Goal: Task Accomplishment & Management: Manage account settings

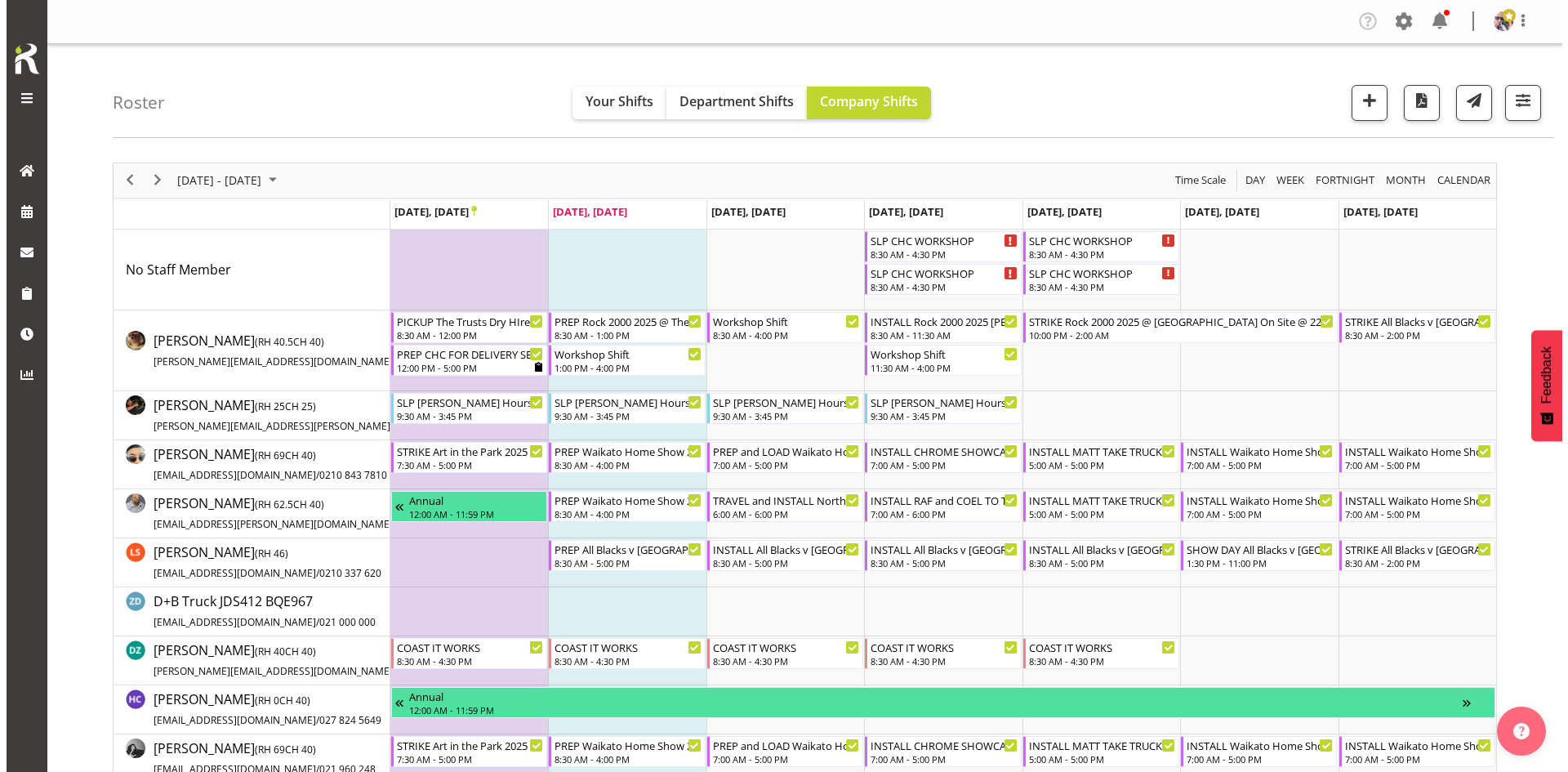
scroll to position [818, 0]
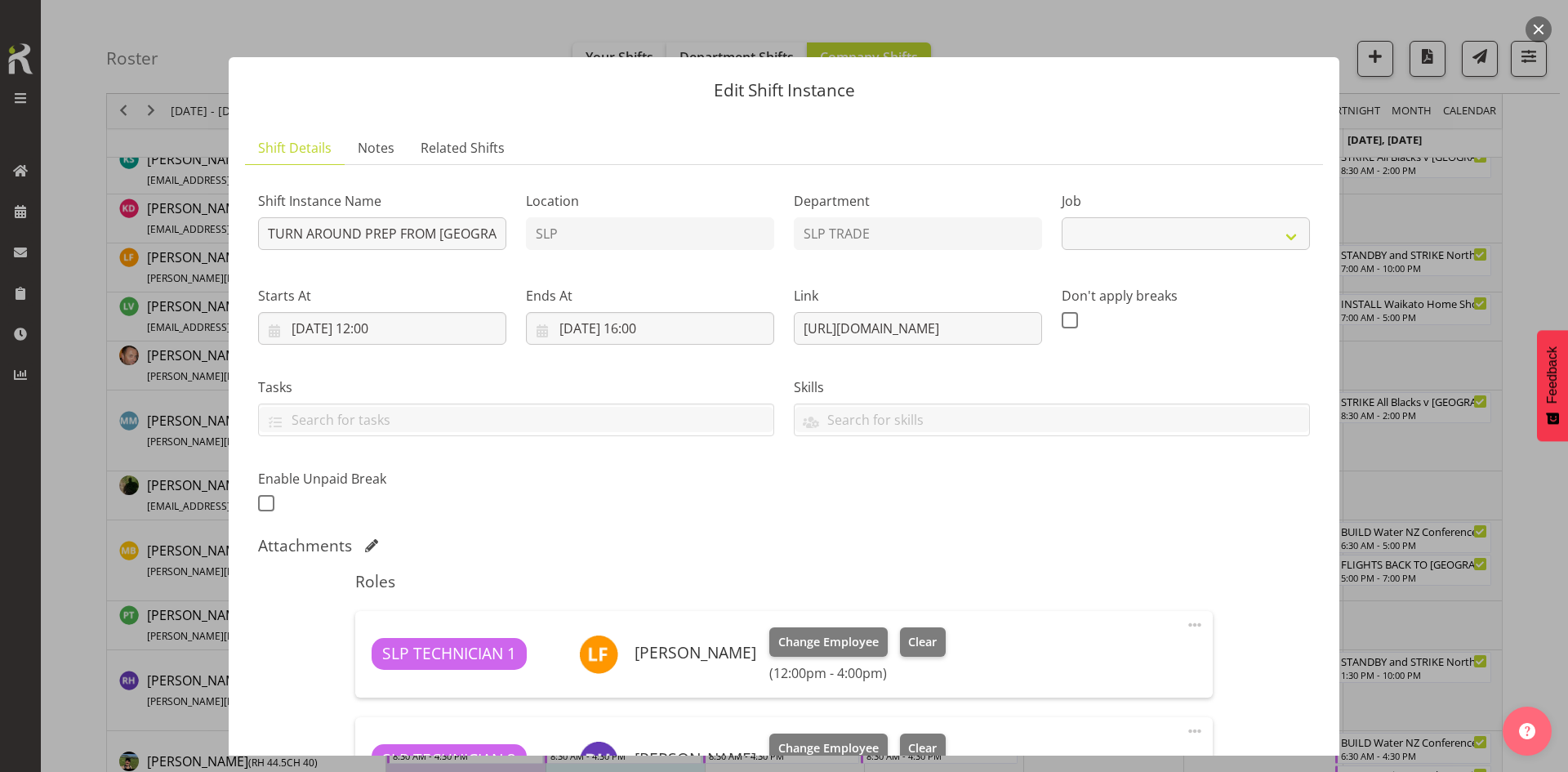
select select "9079"
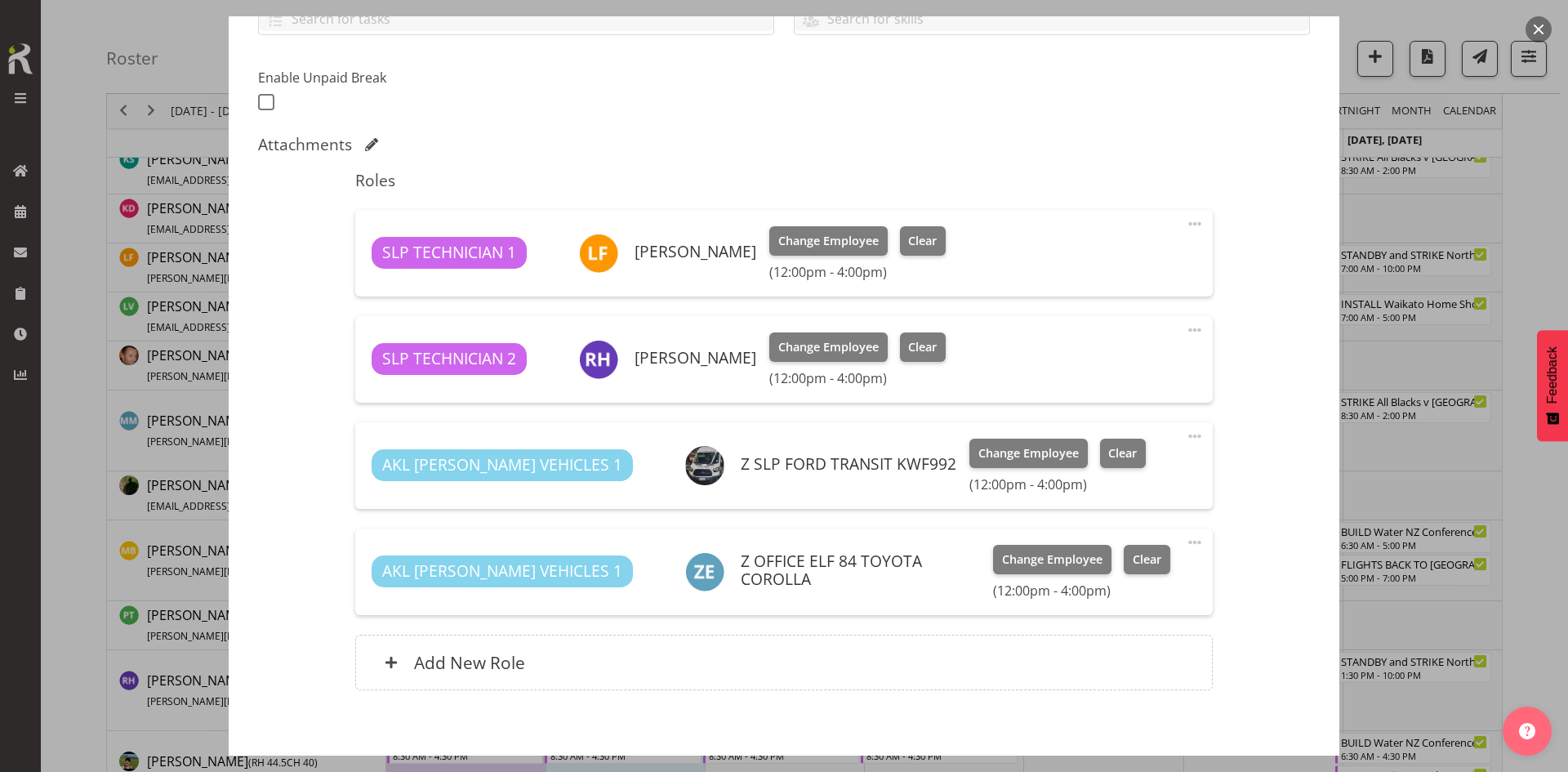
scroll to position [482, 0]
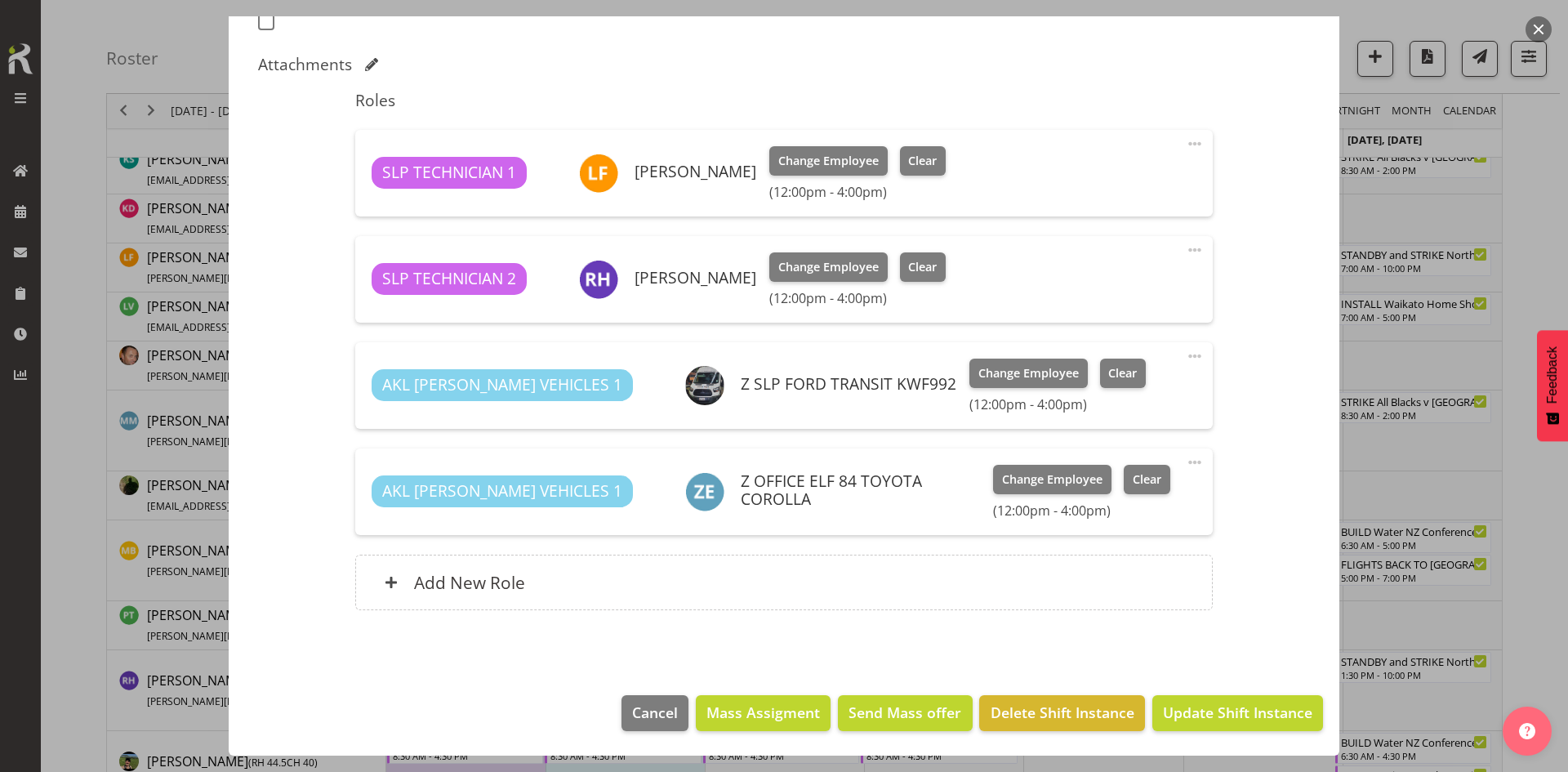
click at [1544, 31] on button "button" at bounding box center [1539, 30] width 26 height 26
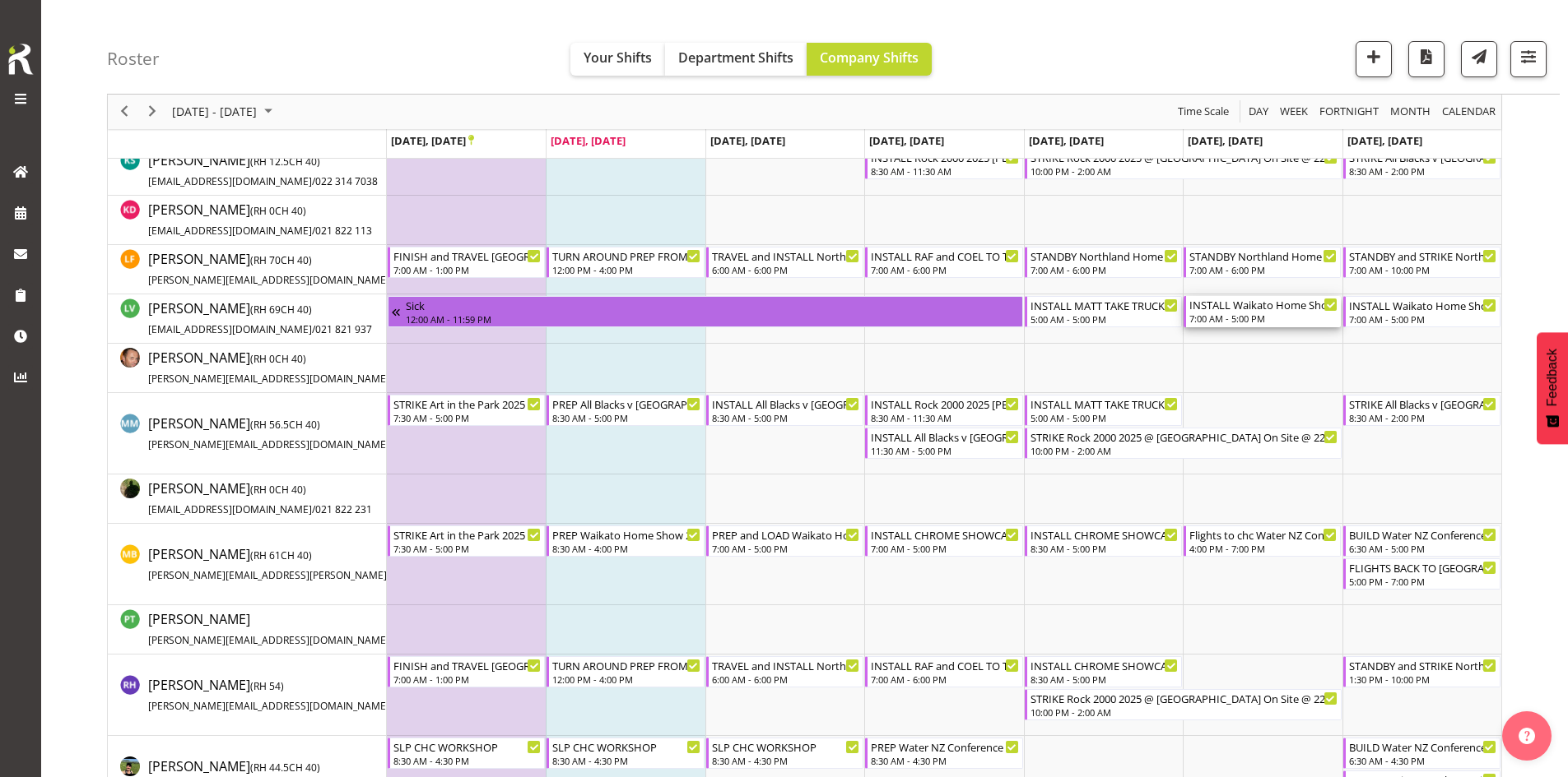
click at [1271, 310] on div "INSTALL Waikato Home Show 2025 @ [GEOGRAPHIC_DATA]" at bounding box center [1263, 305] width 148 height 17
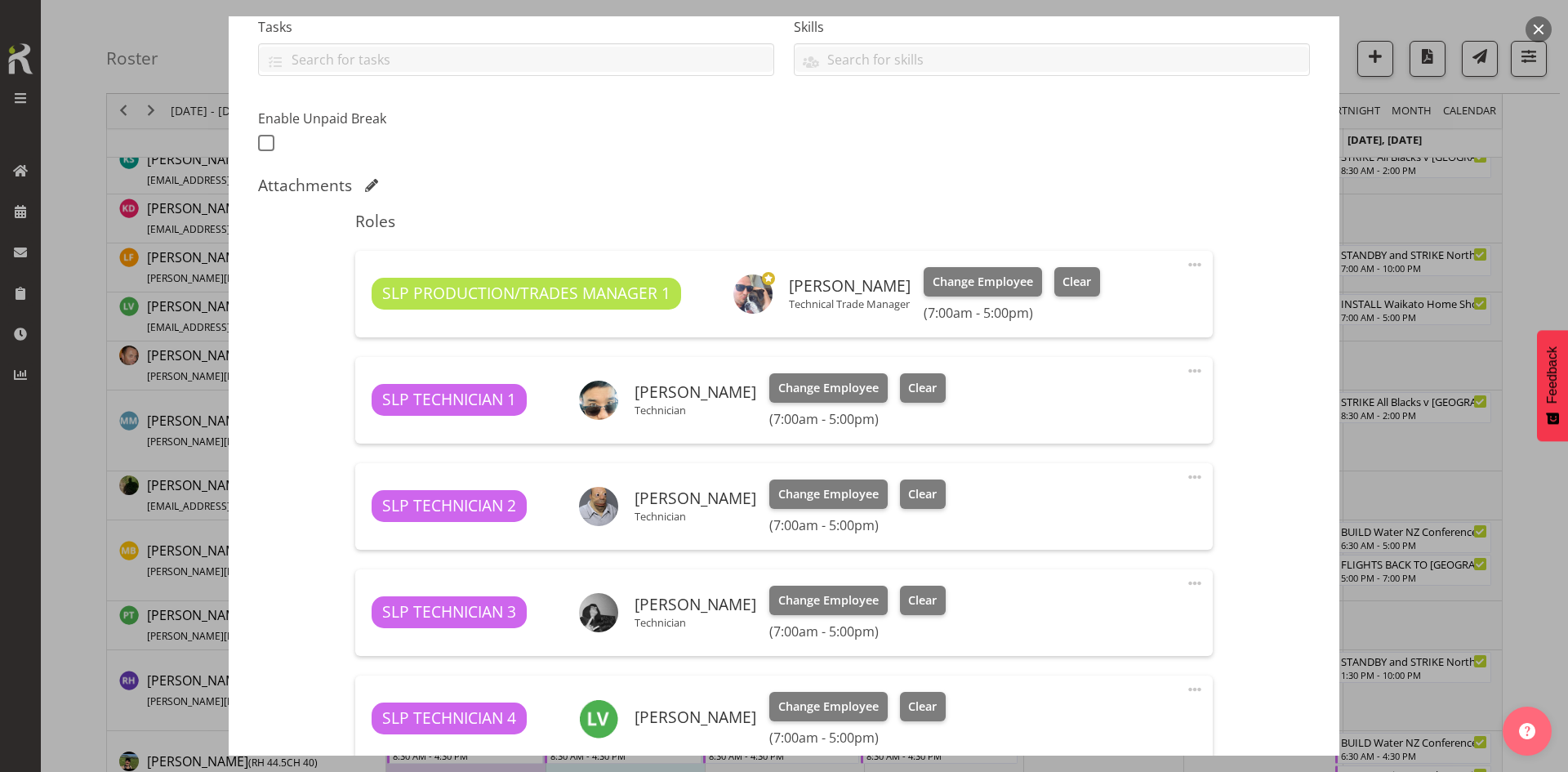
select select "9156"
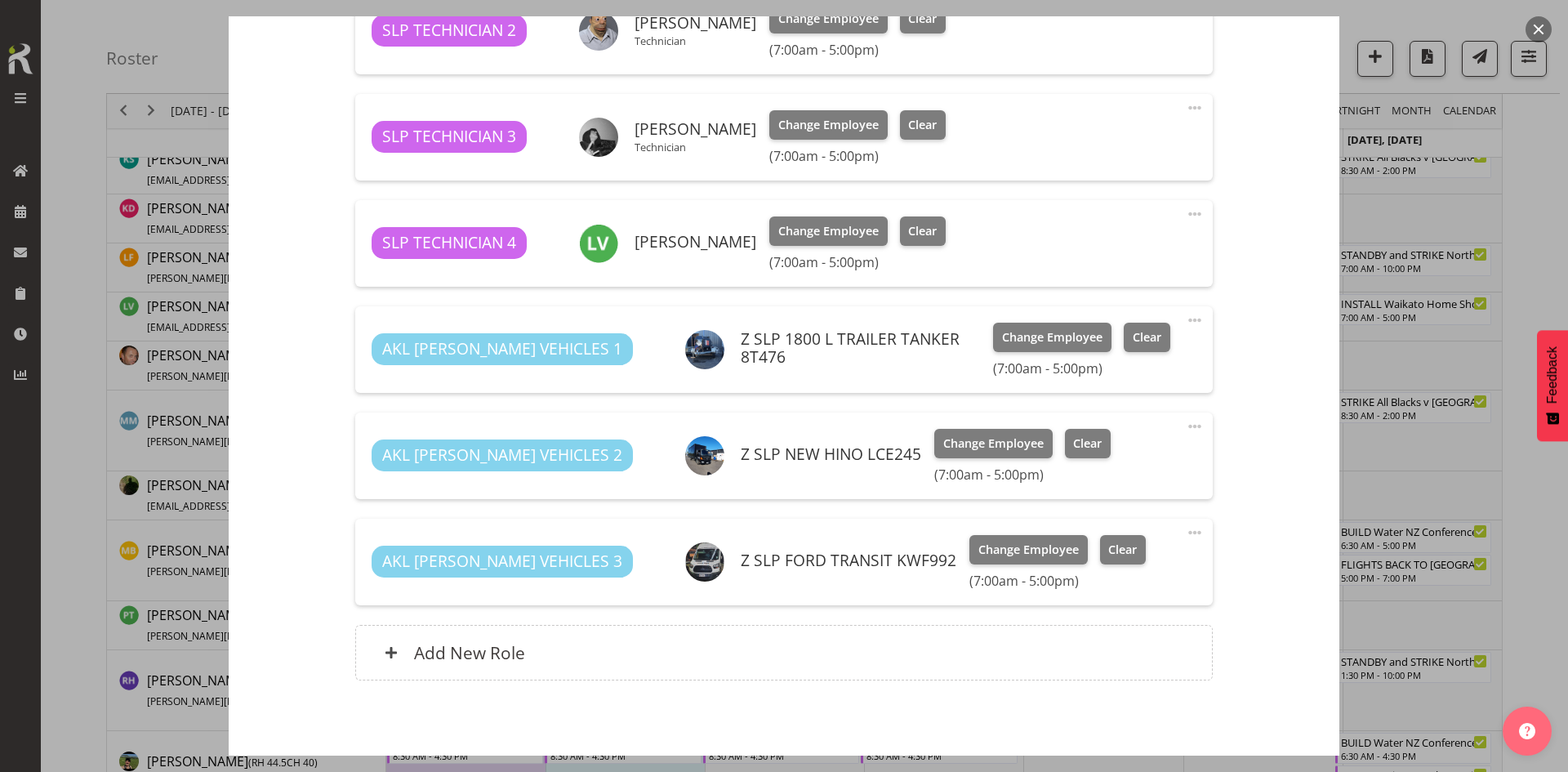
scroll to position [899, 0]
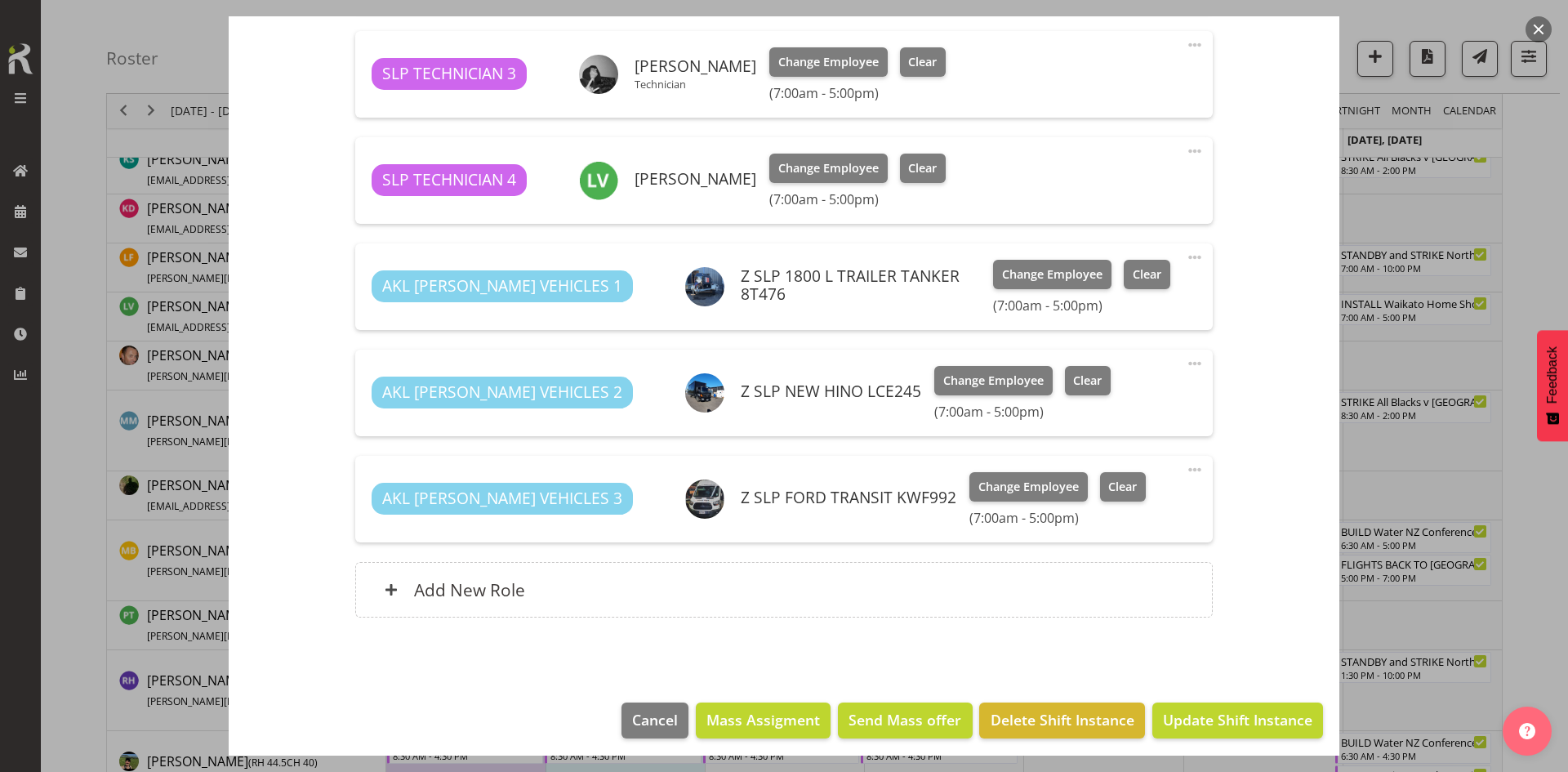
click at [1545, 26] on button "button" at bounding box center [1539, 30] width 26 height 26
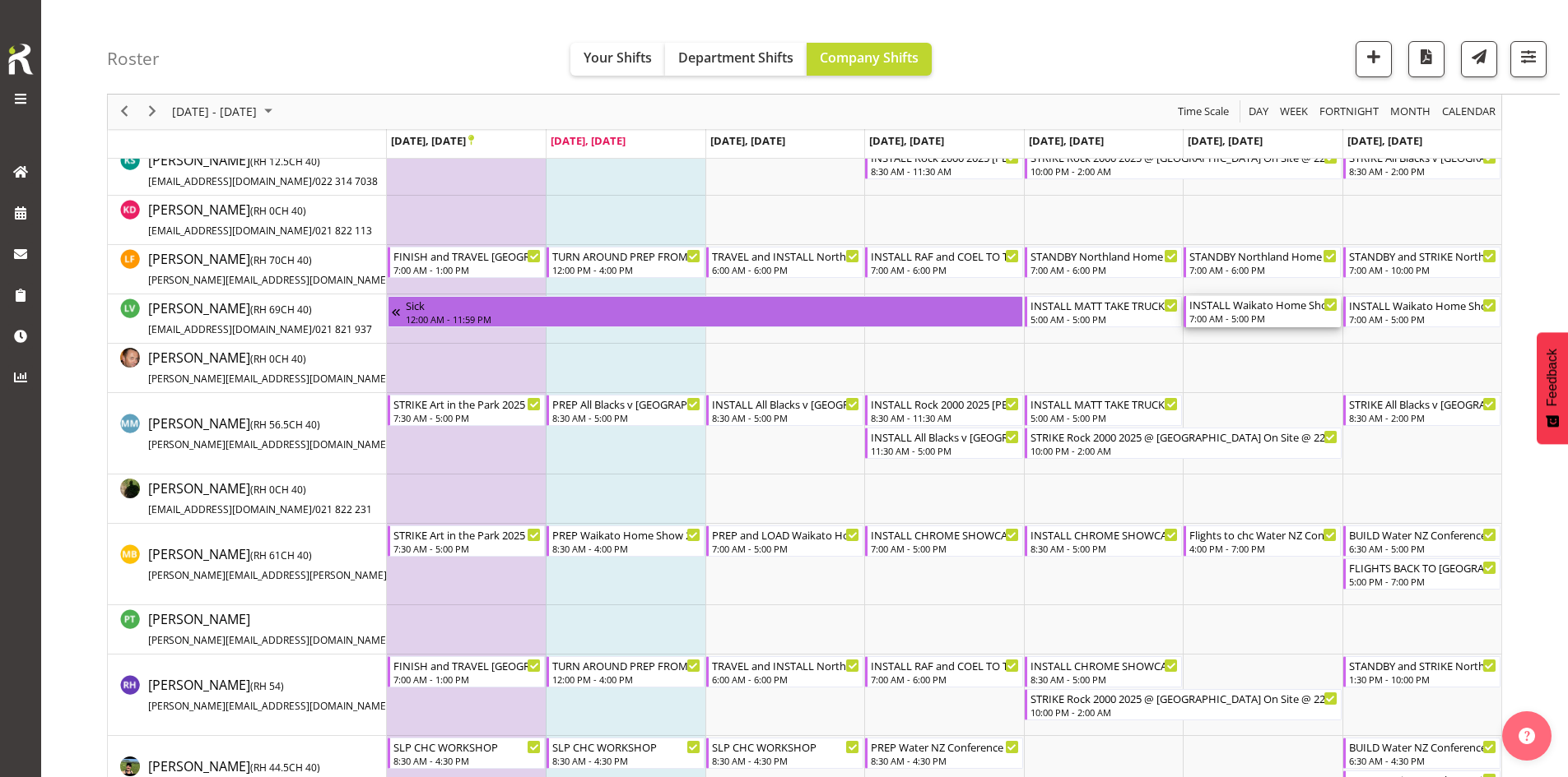
click at [1244, 306] on div "INSTALL Waikato Home Show 2025 @ [GEOGRAPHIC_DATA]" at bounding box center [1263, 305] width 148 height 17
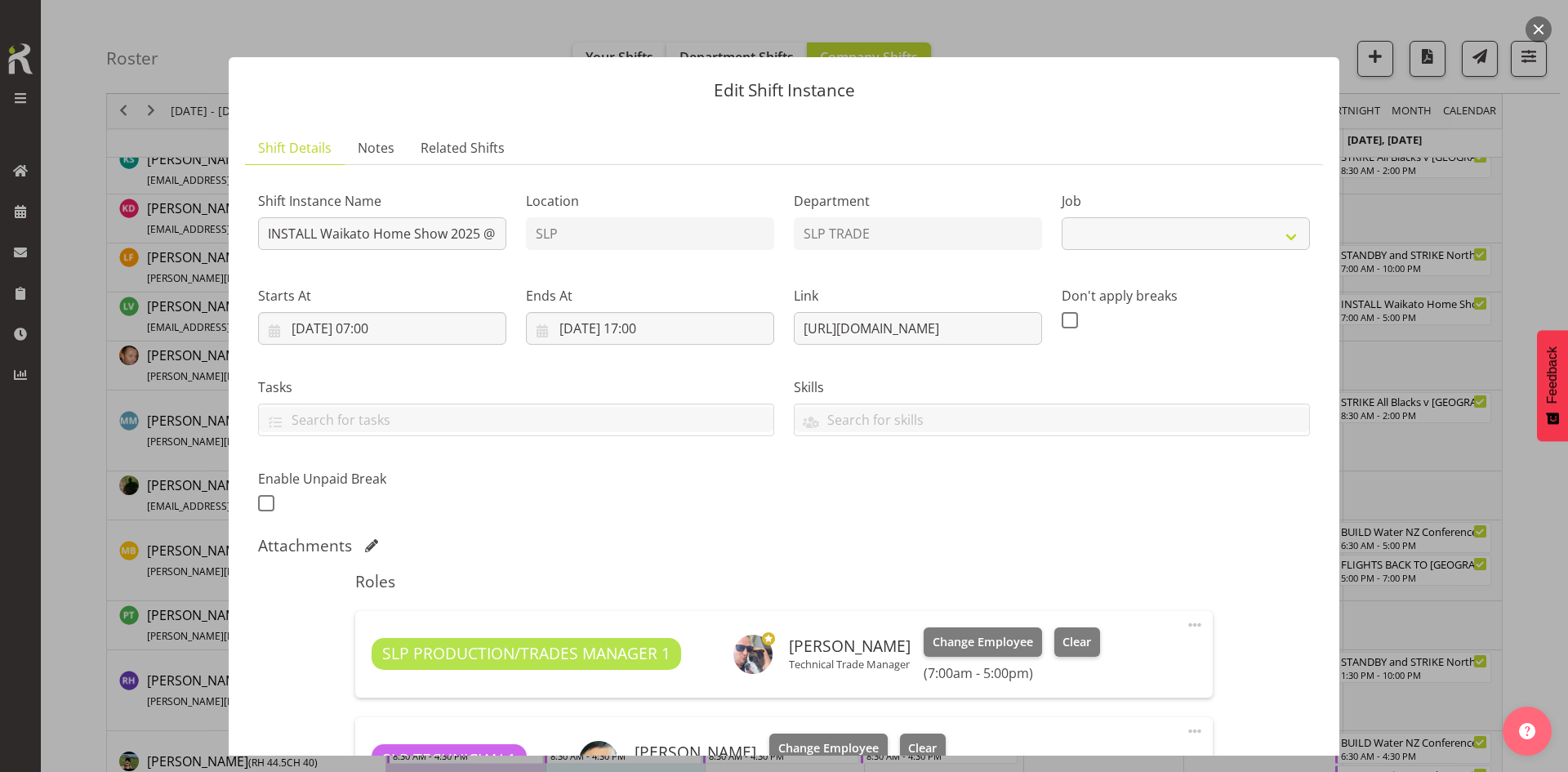
select select "9156"
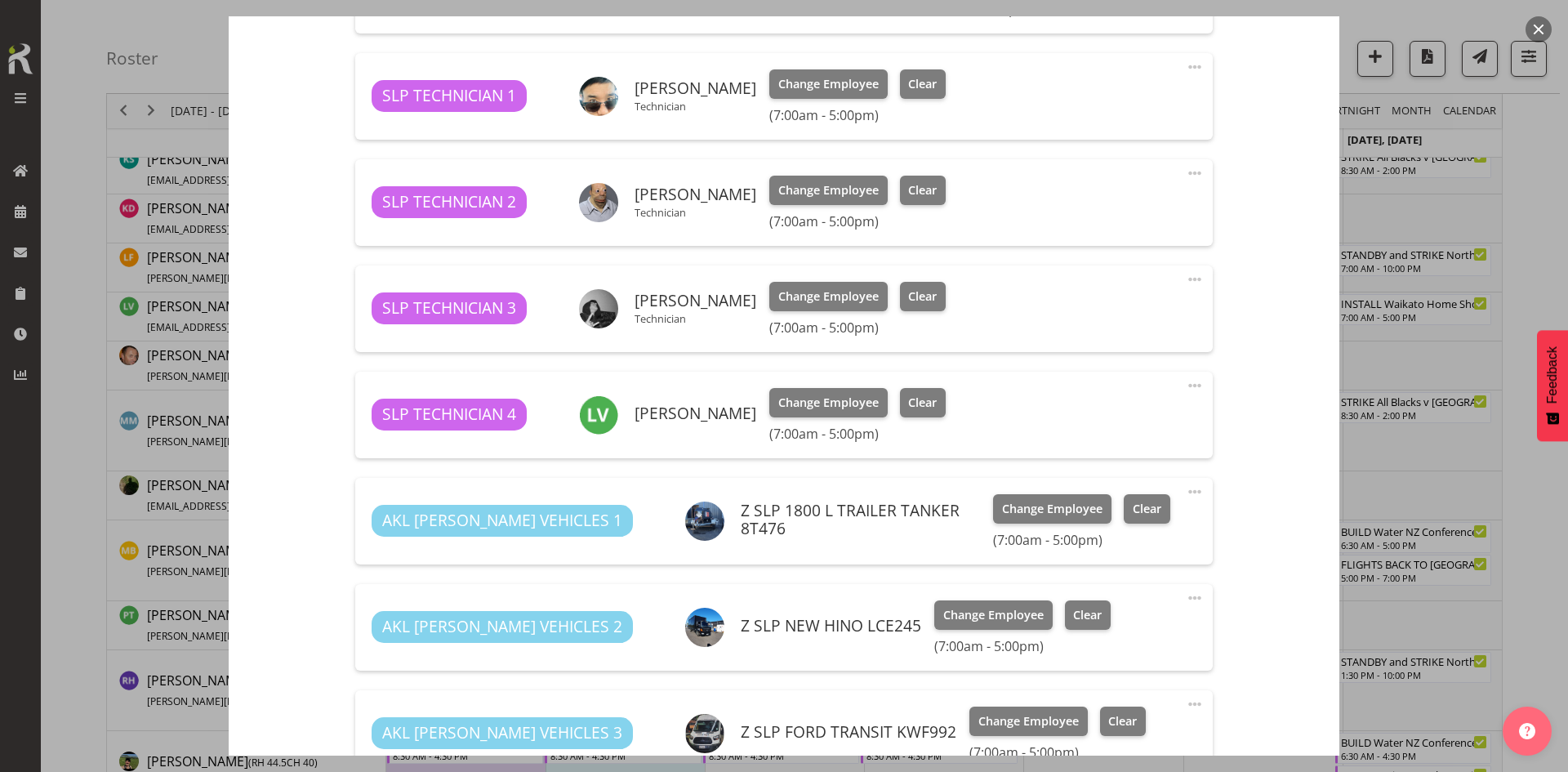
scroll to position [736, 0]
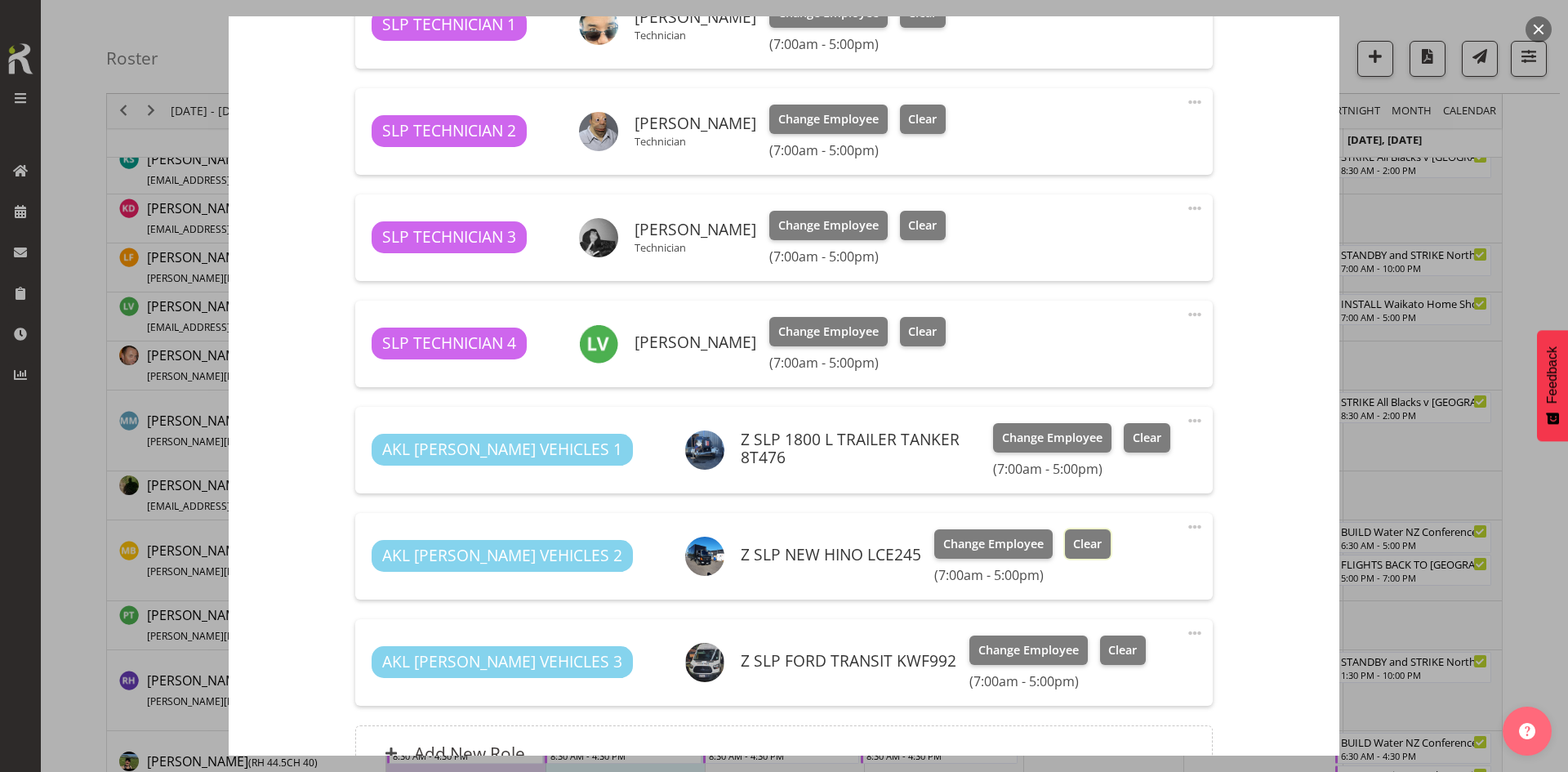
click at [1073, 539] on span "Clear" at bounding box center [1088, 544] width 29 height 18
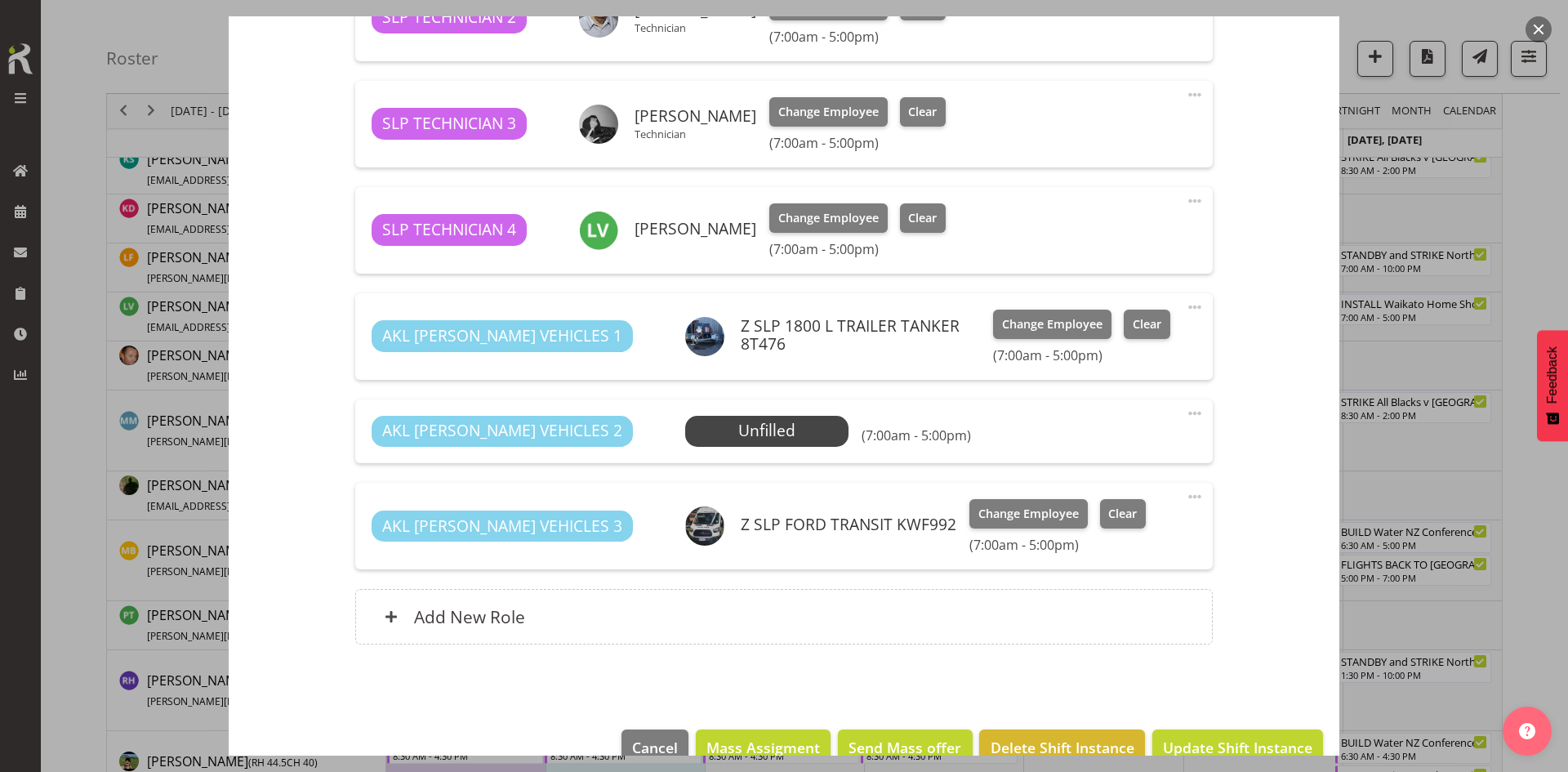
scroll to position [884, 0]
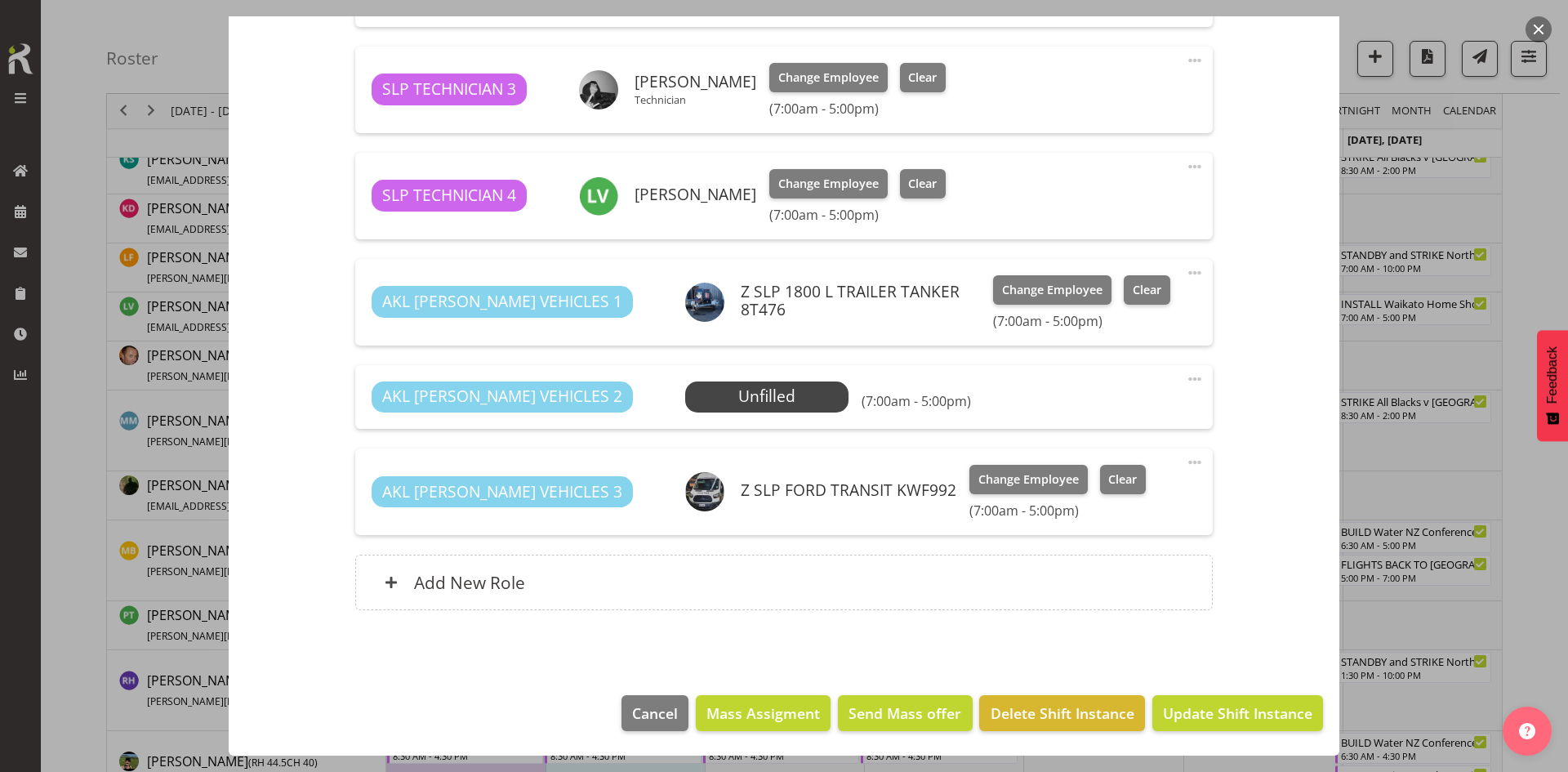
click at [1188, 381] on span at bounding box center [1195, 379] width 20 height 20
click at [1102, 487] on link "Delete" at bounding box center [1126, 474] width 157 height 30
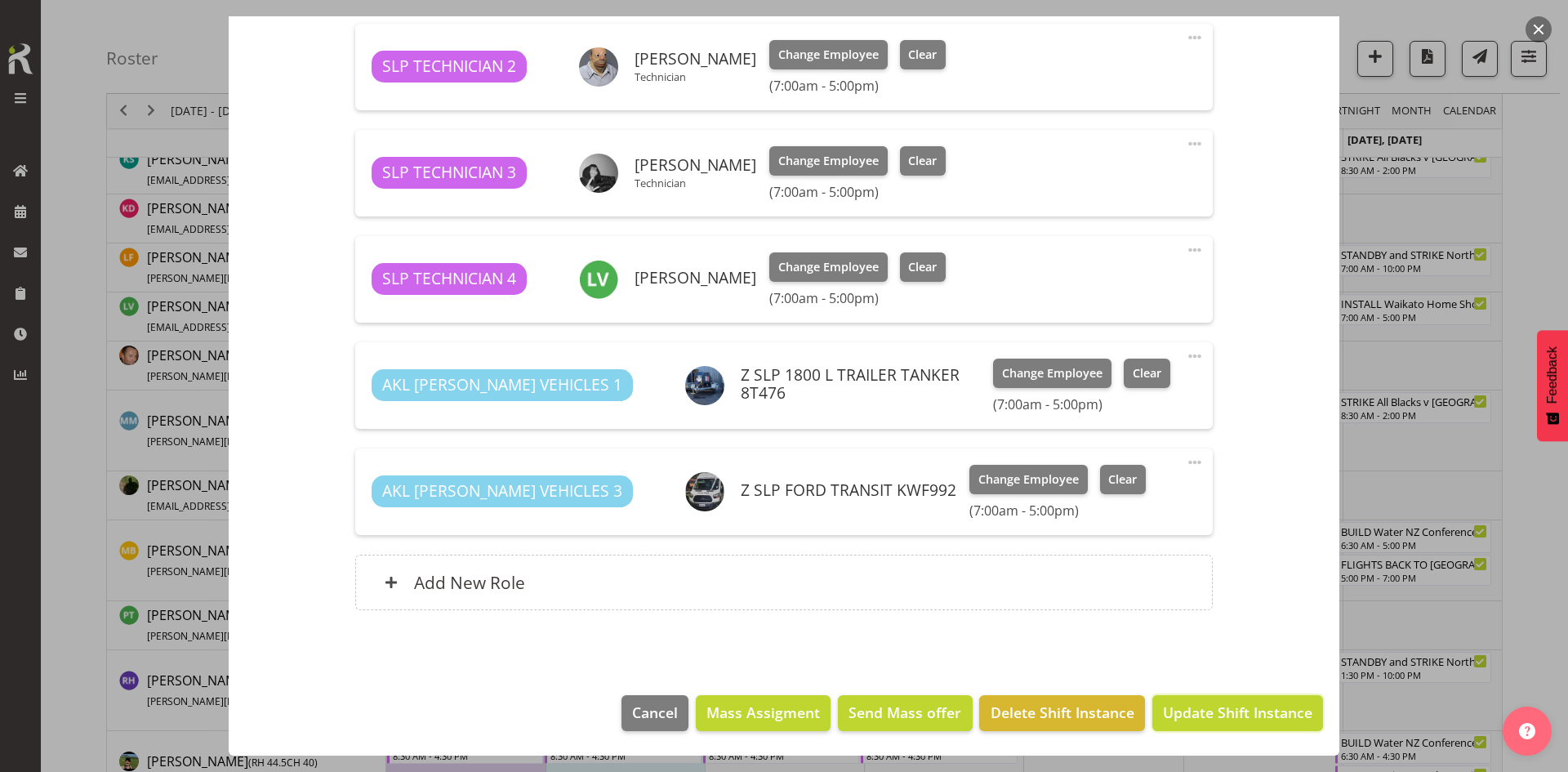
click at [1216, 707] on span "Update Shift Instance" at bounding box center [1237, 712] width 150 height 22
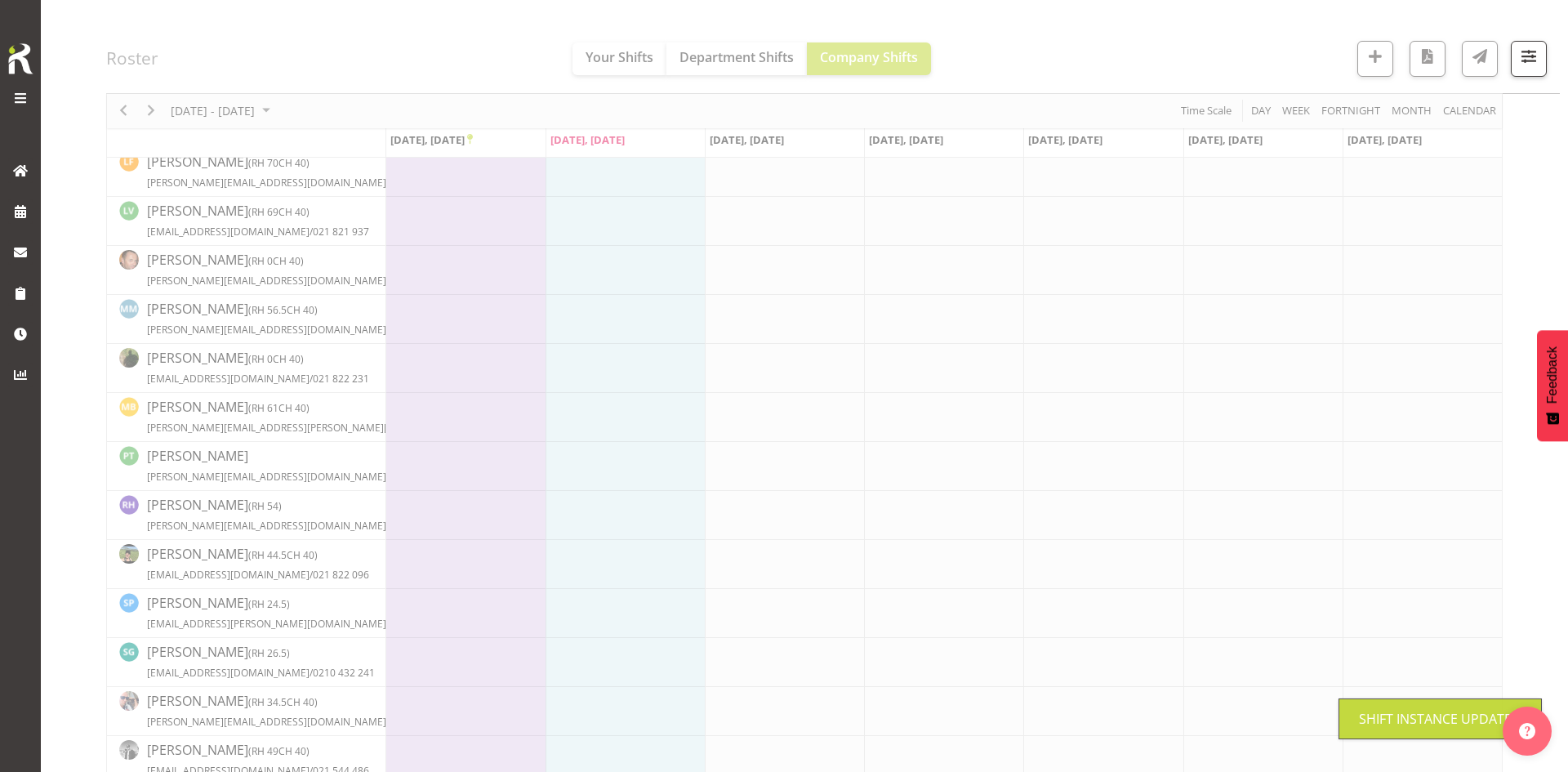
scroll to position [754, 0]
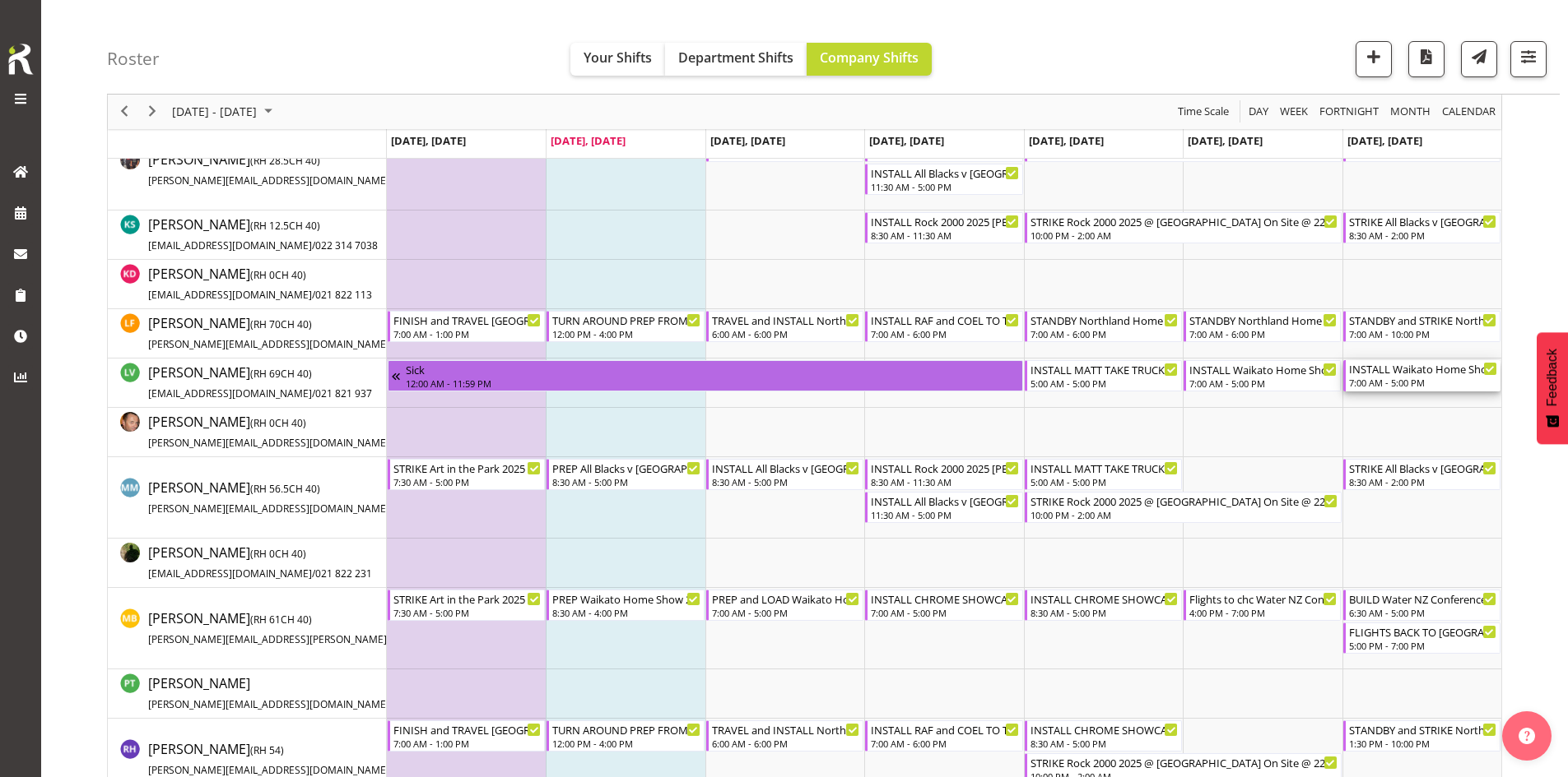
click at [1426, 384] on div "7:00 AM - 5:00 PM" at bounding box center [1423, 382] width 148 height 13
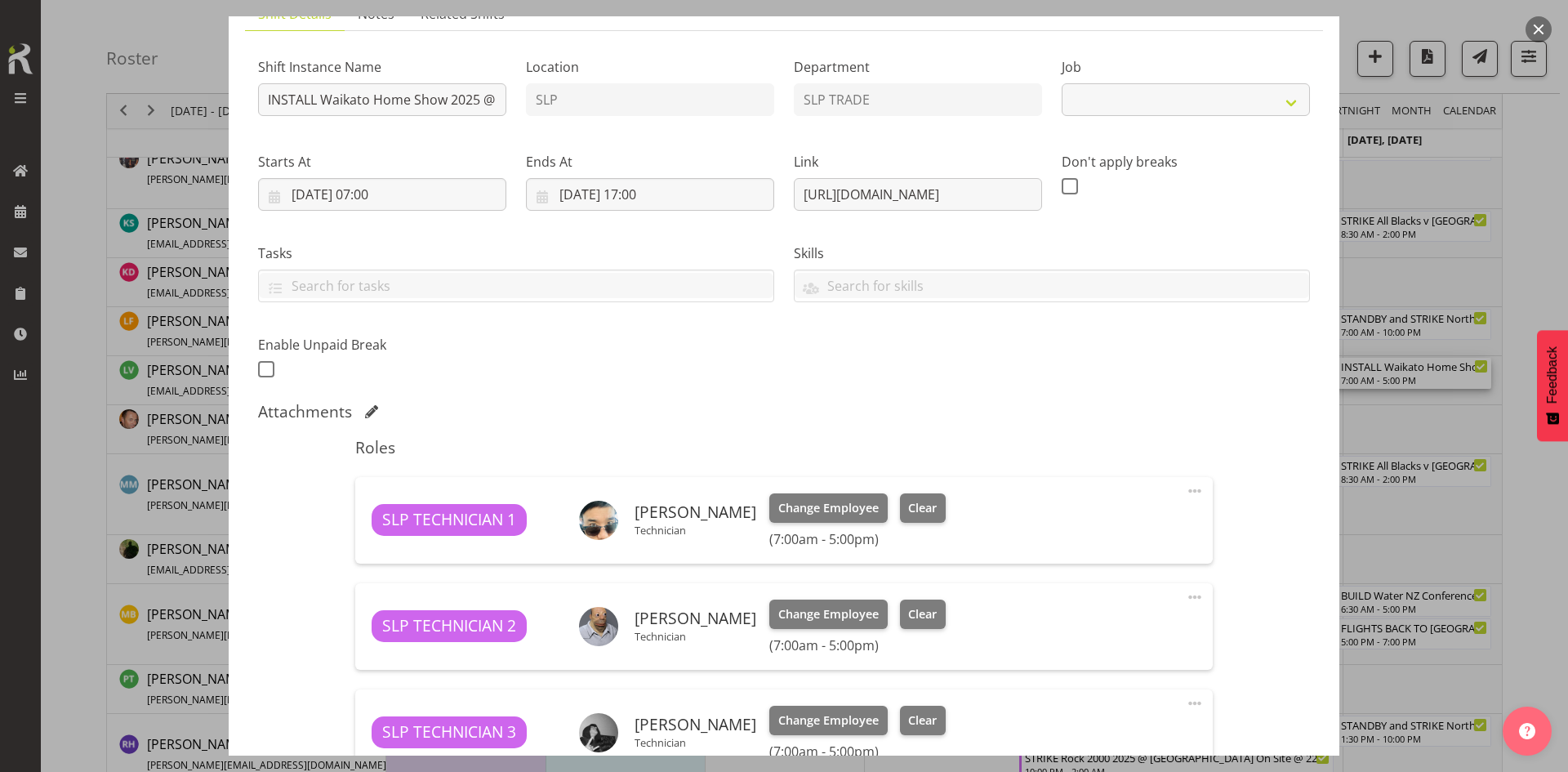
select select "9156"
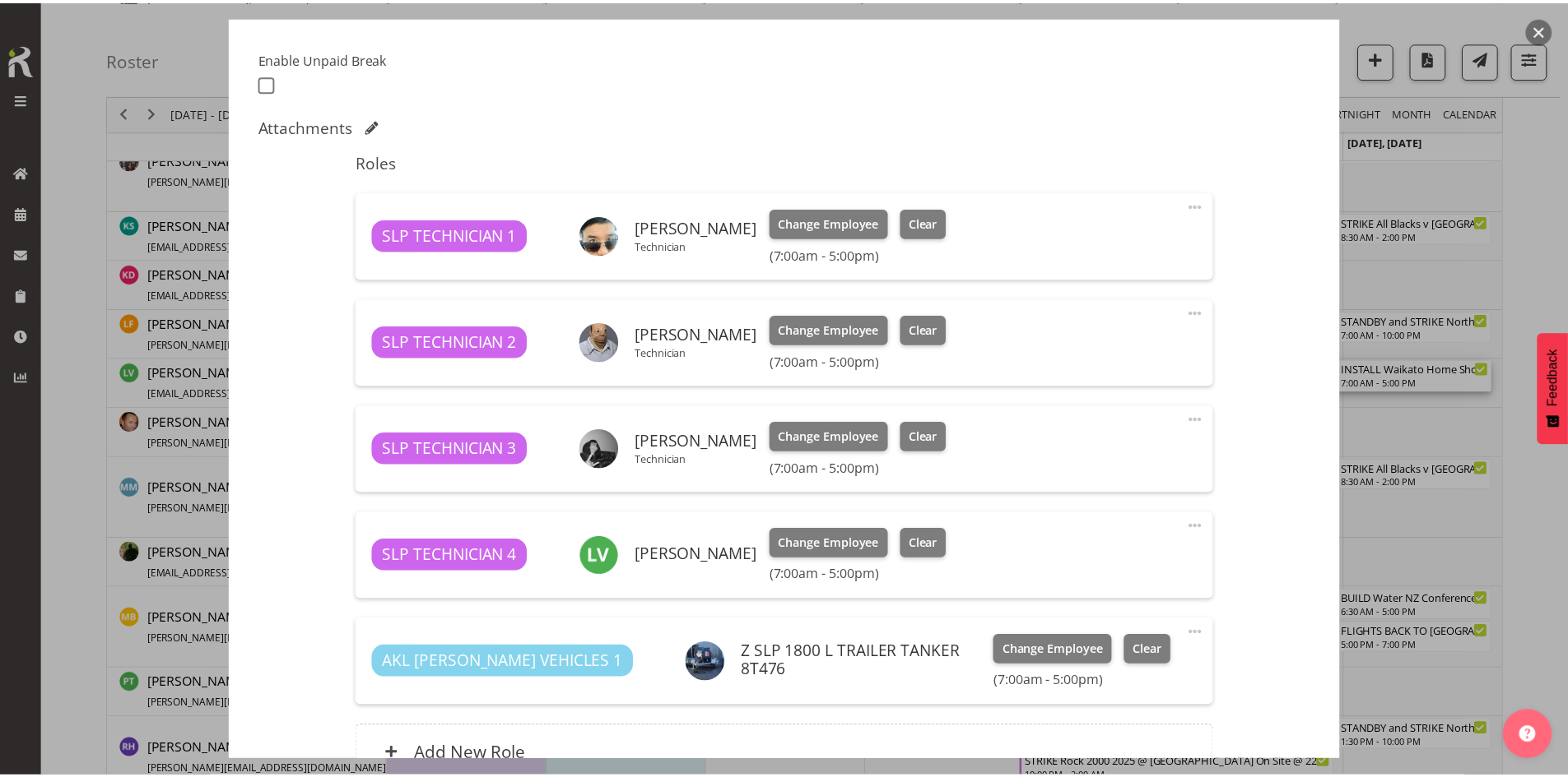
scroll to position [329, 0]
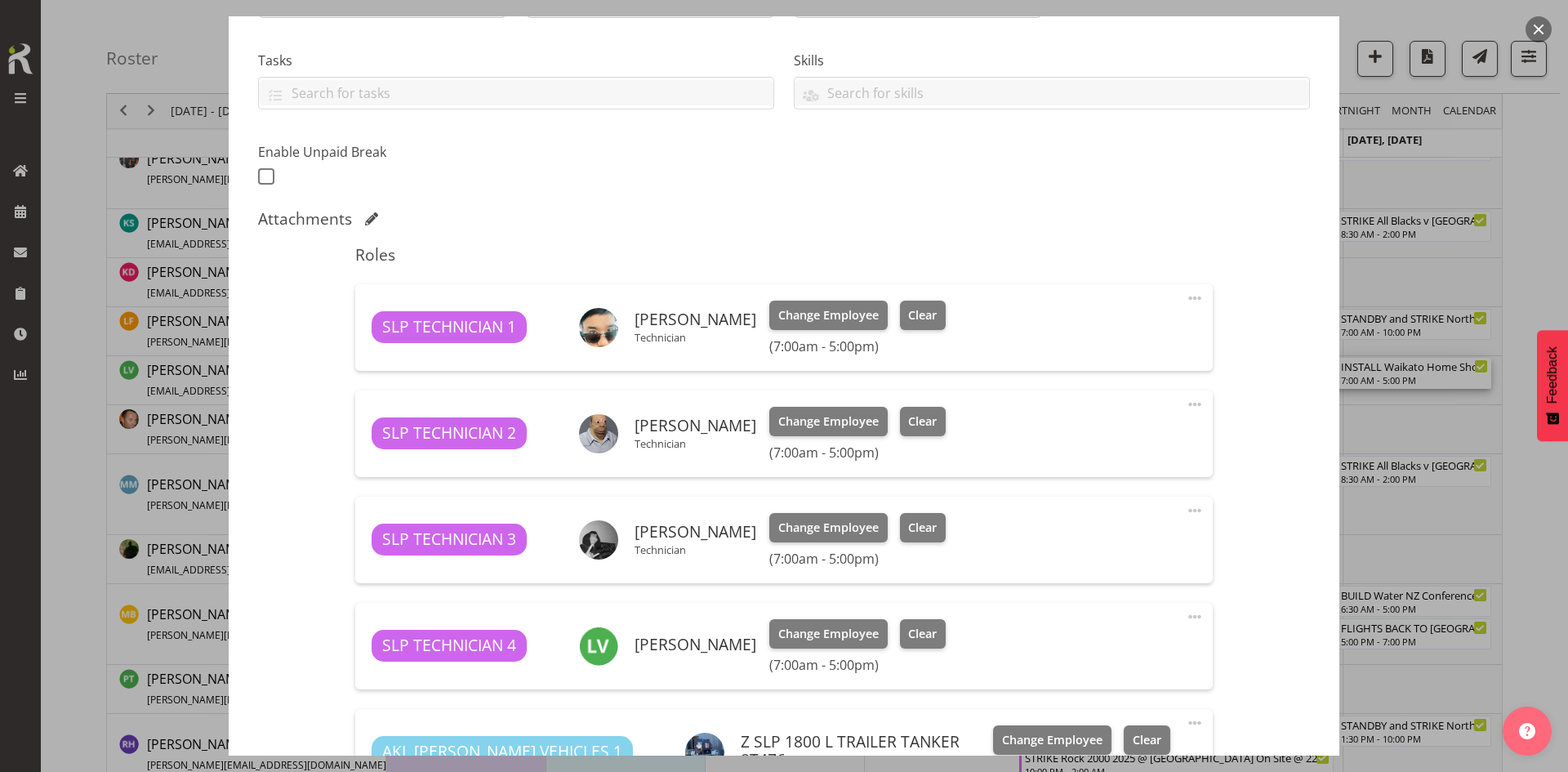
click at [1543, 21] on button "button" at bounding box center [1539, 30] width 26 height 26
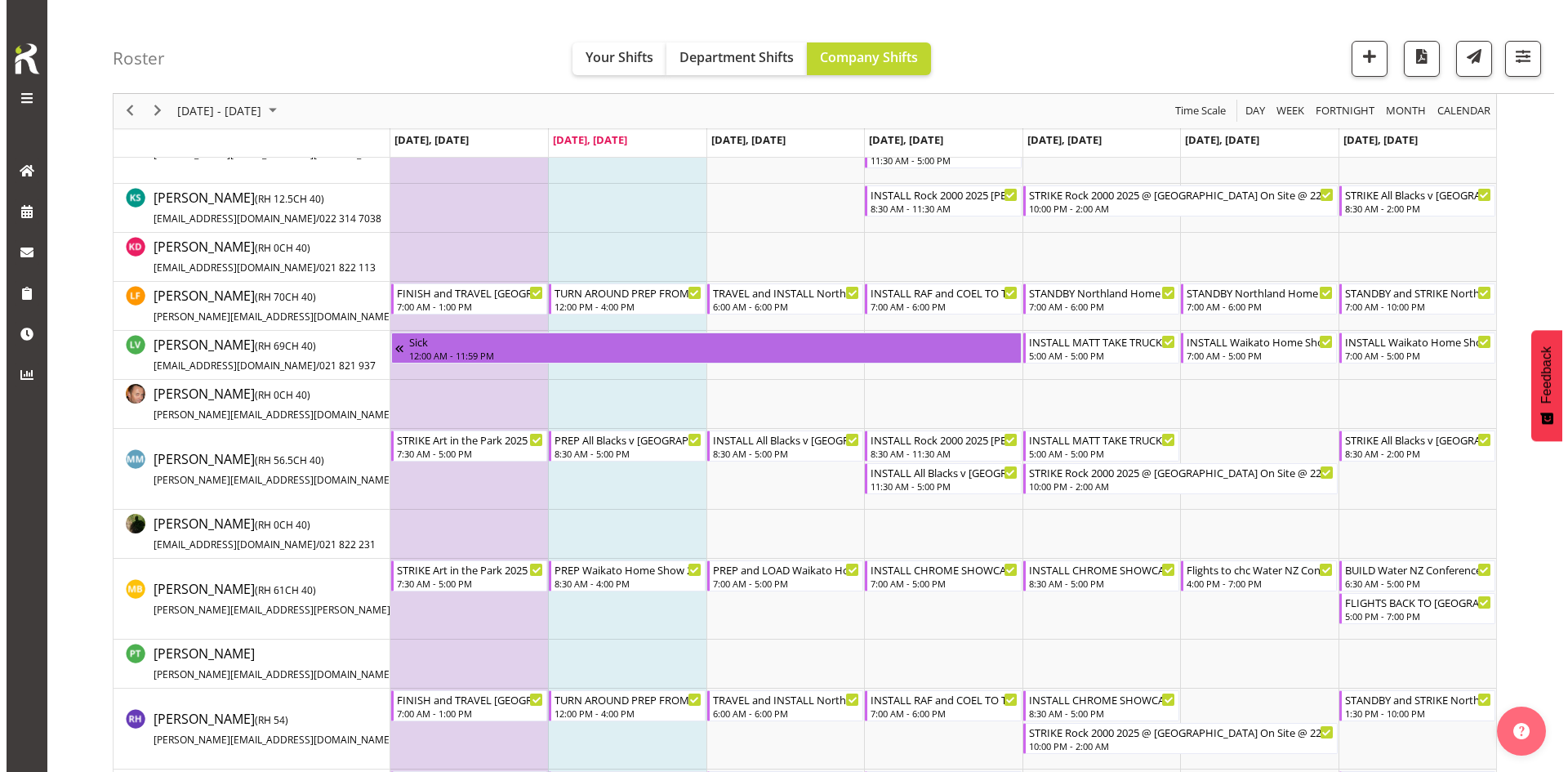
scroll to position [917, 0]
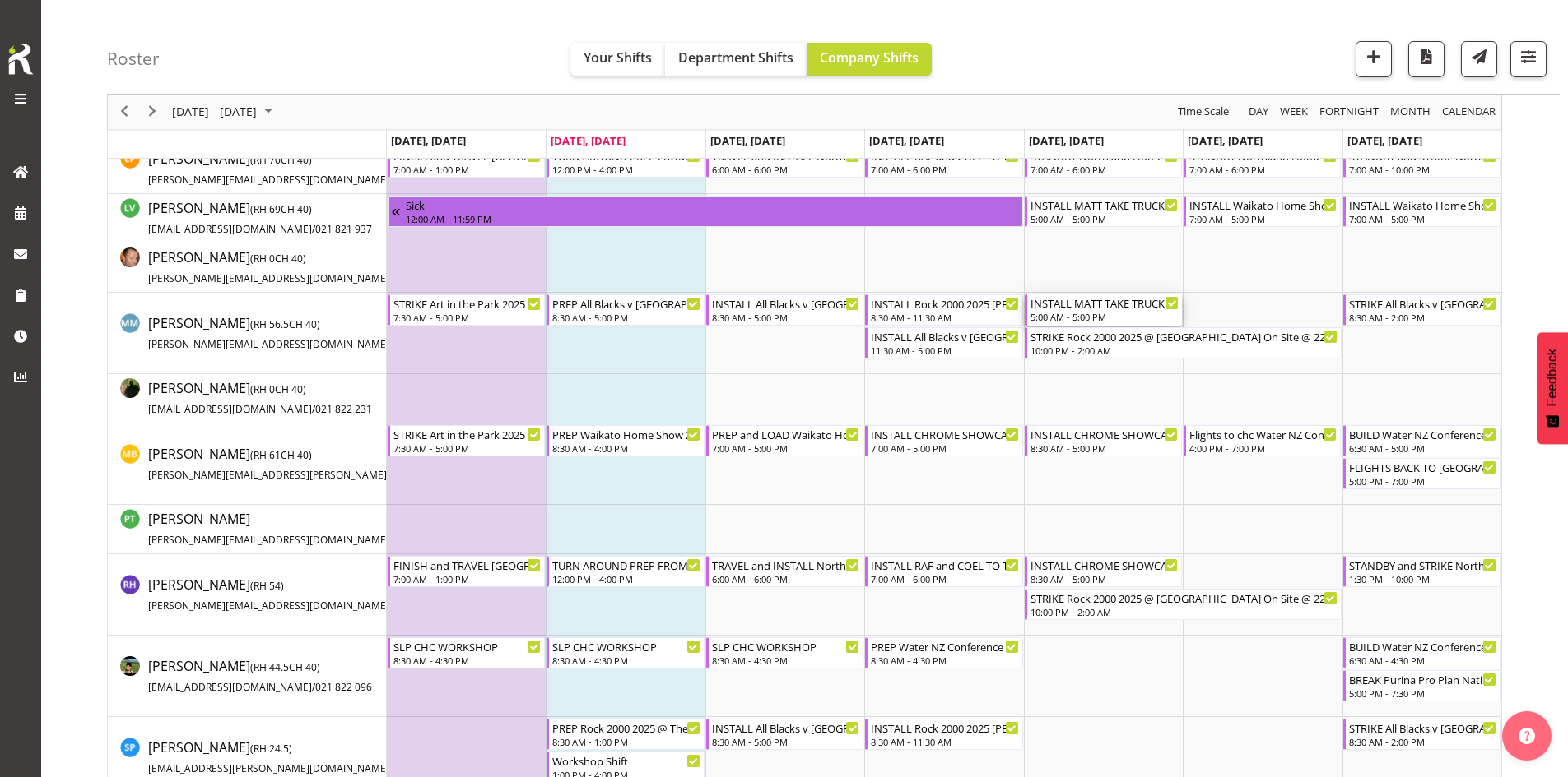
click at [1103, 310] on div "INSTALL MATT TAKE TRUCK WITH SCISSOR Waikato Home Show 2025 @ [GEOGRAPHIC_DATA]…" at bounding box center [1105, 303] width 148 height 17
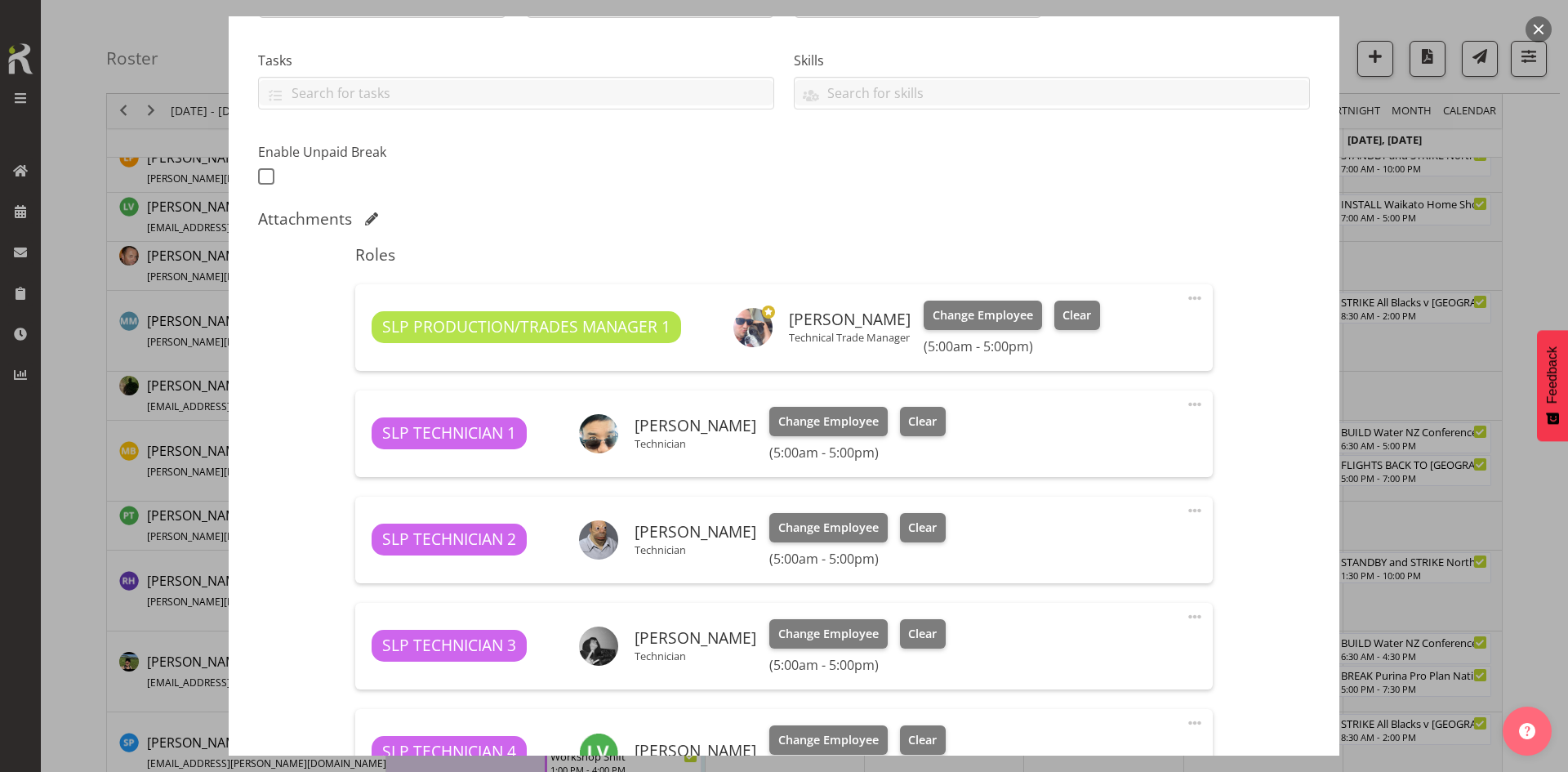
select select "9156"
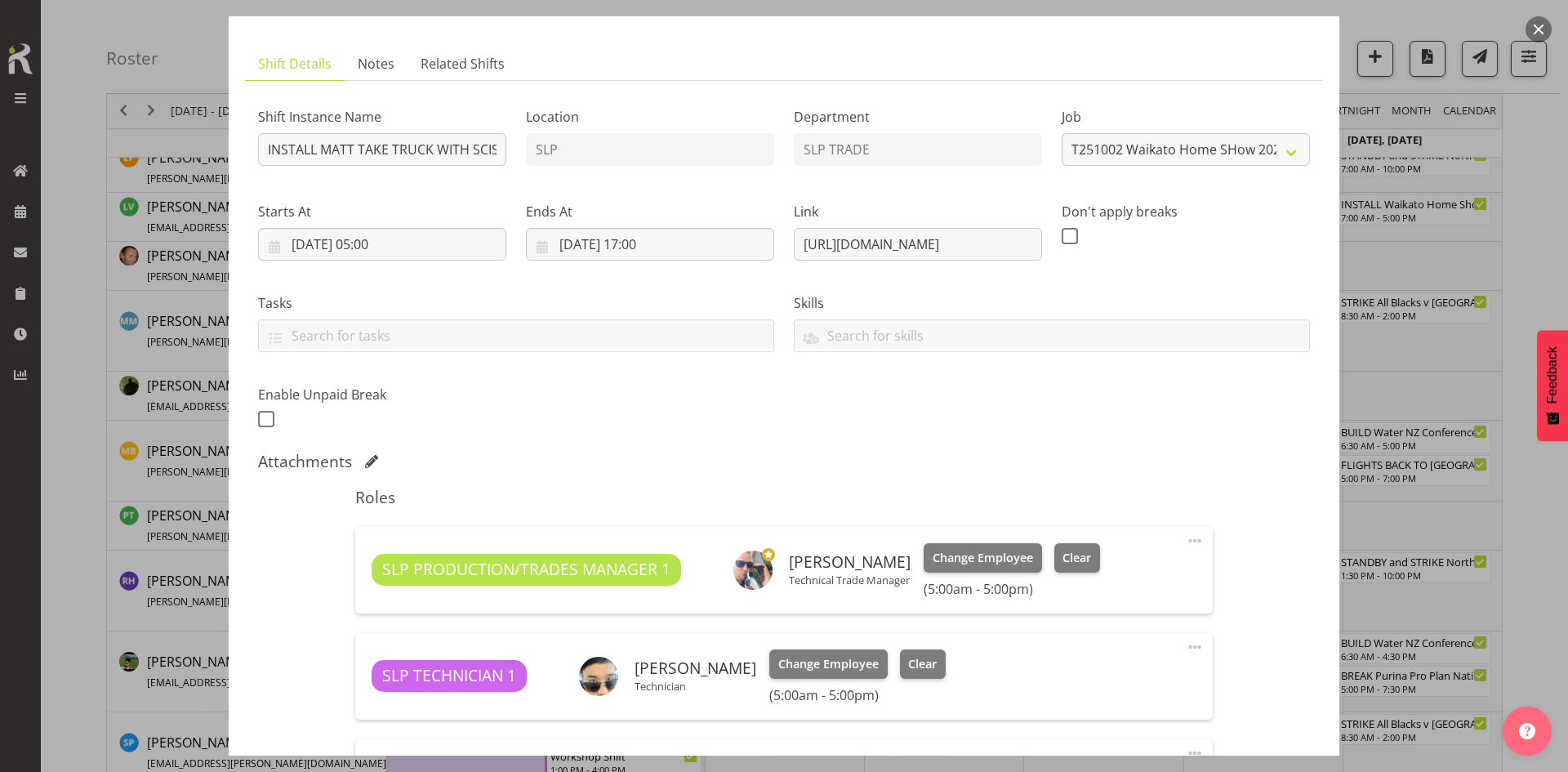
scroll to position [82, 0]
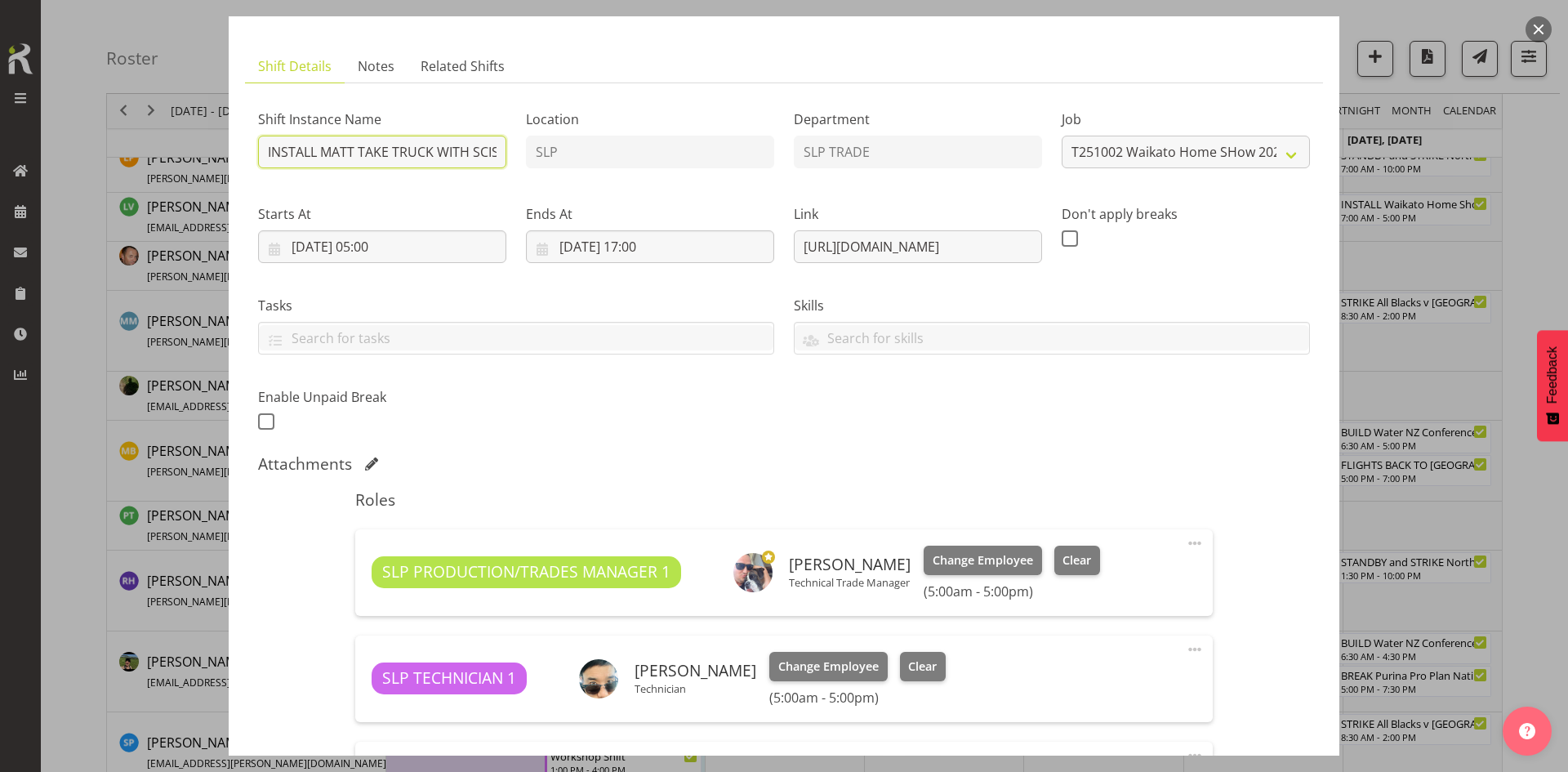
click at [352, 144] on input "INSTALL MATT TAKE TRUCK WITH SCISSOR Waikato Home Show 2025 @ [GEOGRAPHIC_DATA]…" at bounding box center [382, 152] width 248 height 33
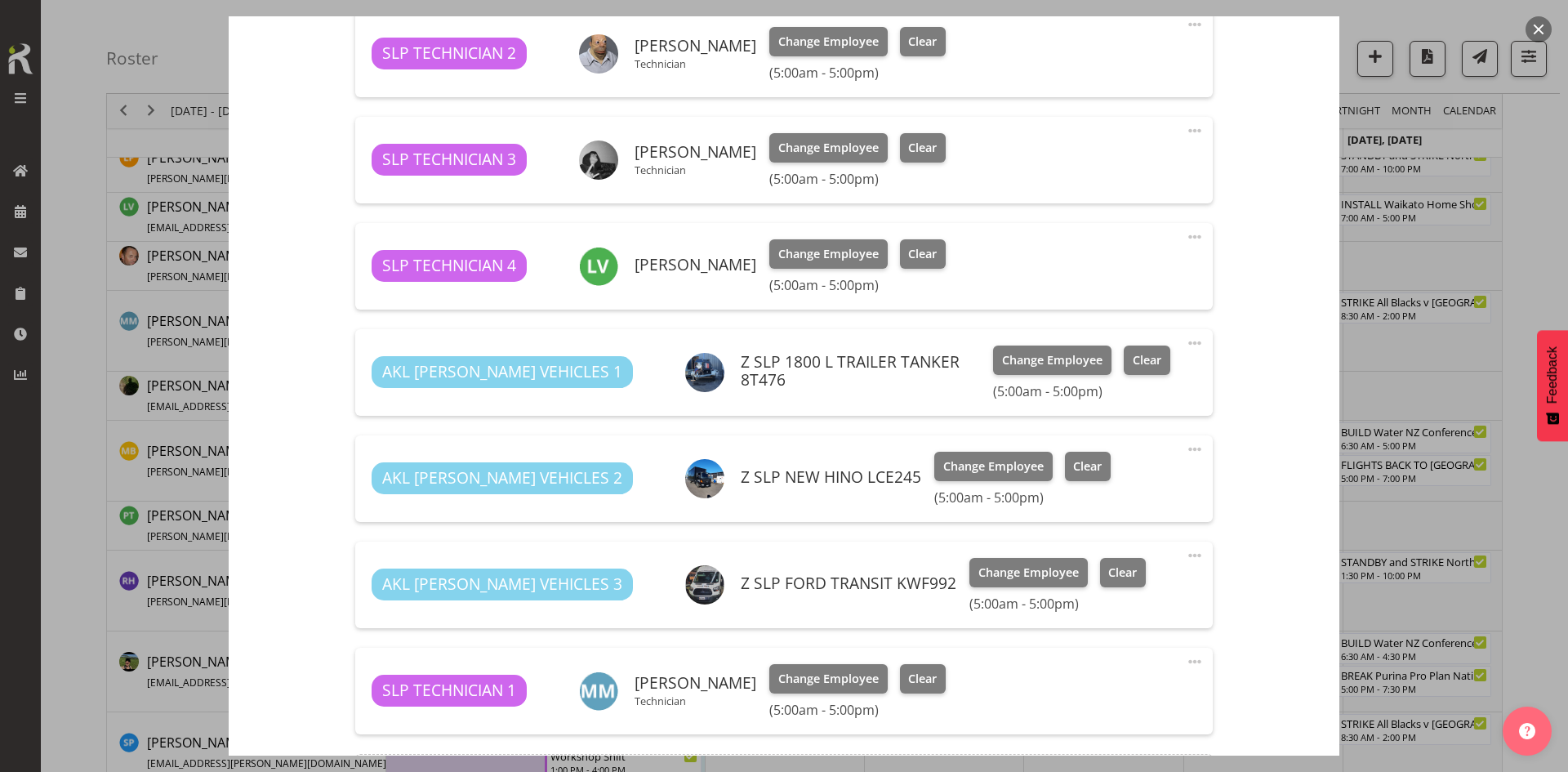
scroll to position [818, 0]
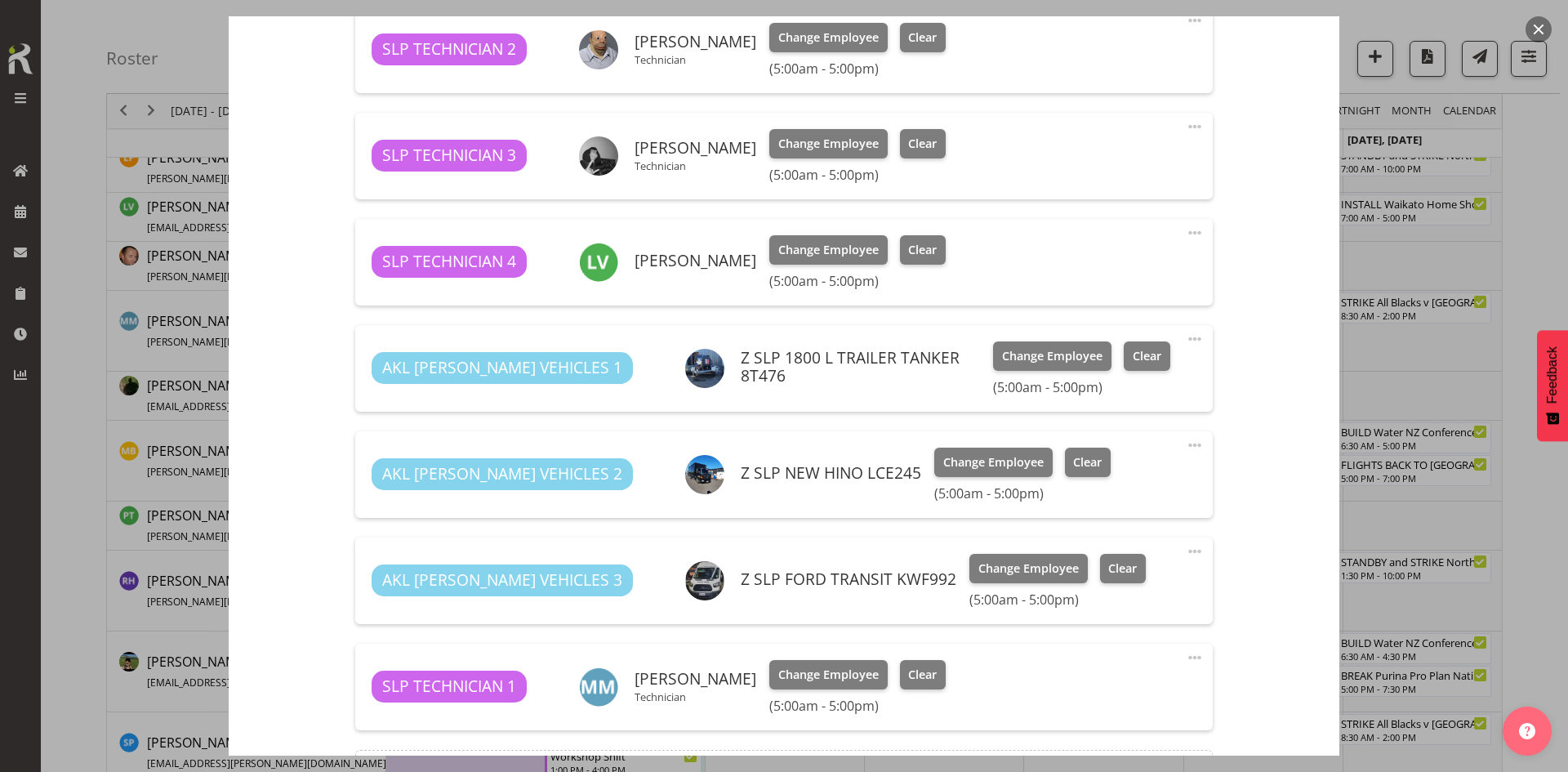
click at [1534, 33] on button "button" at bounding box center [1539, 30] width 26 height 26
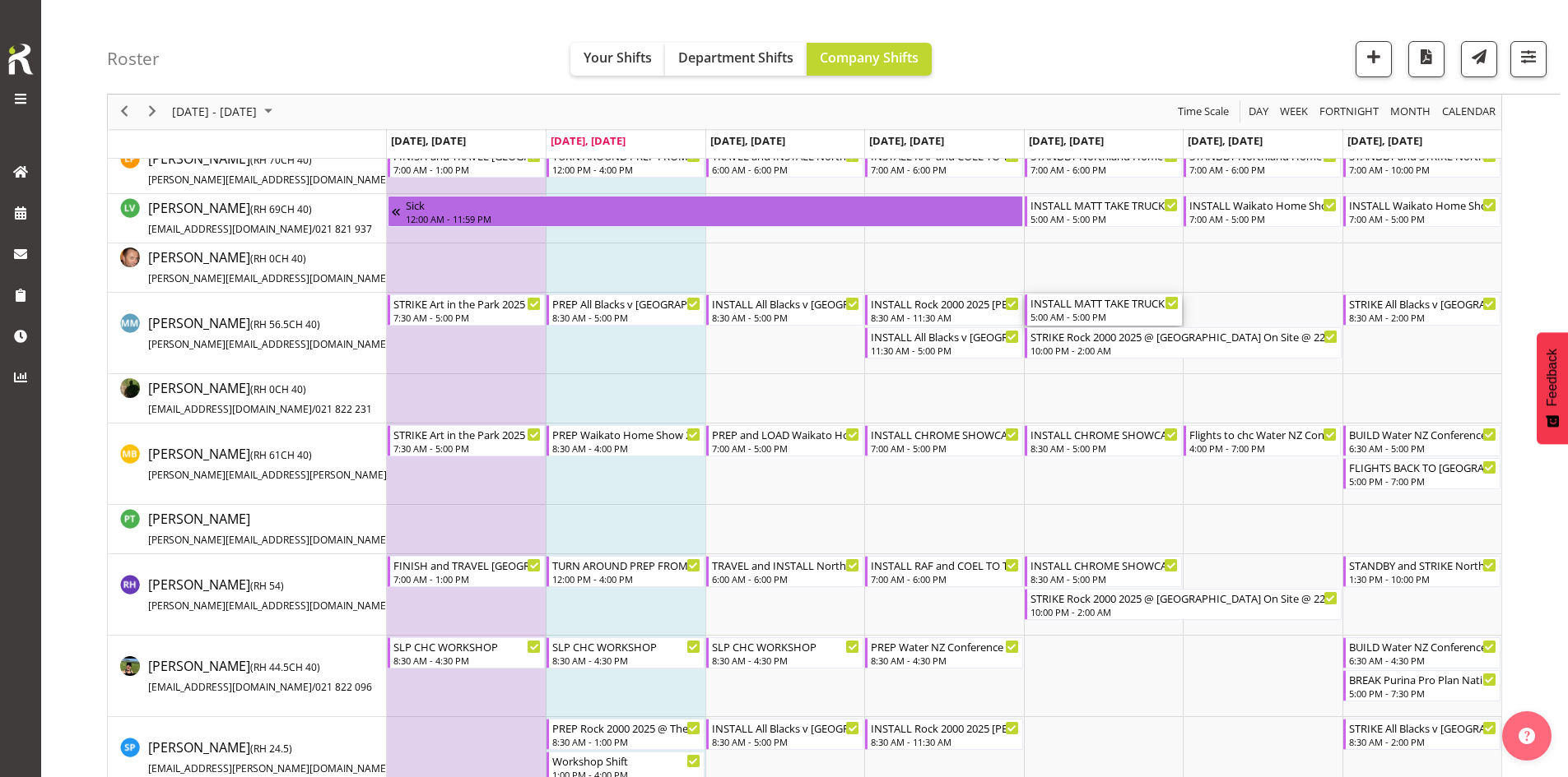
click at [1099, 308] on div "INSTALL MATT TAKE TRUCK WITH SCISSOR Waikato Home Show 2025 @ [GEOGRAPHIC_DATA]…" at bounding box center [1105, 303] width 148 height 17
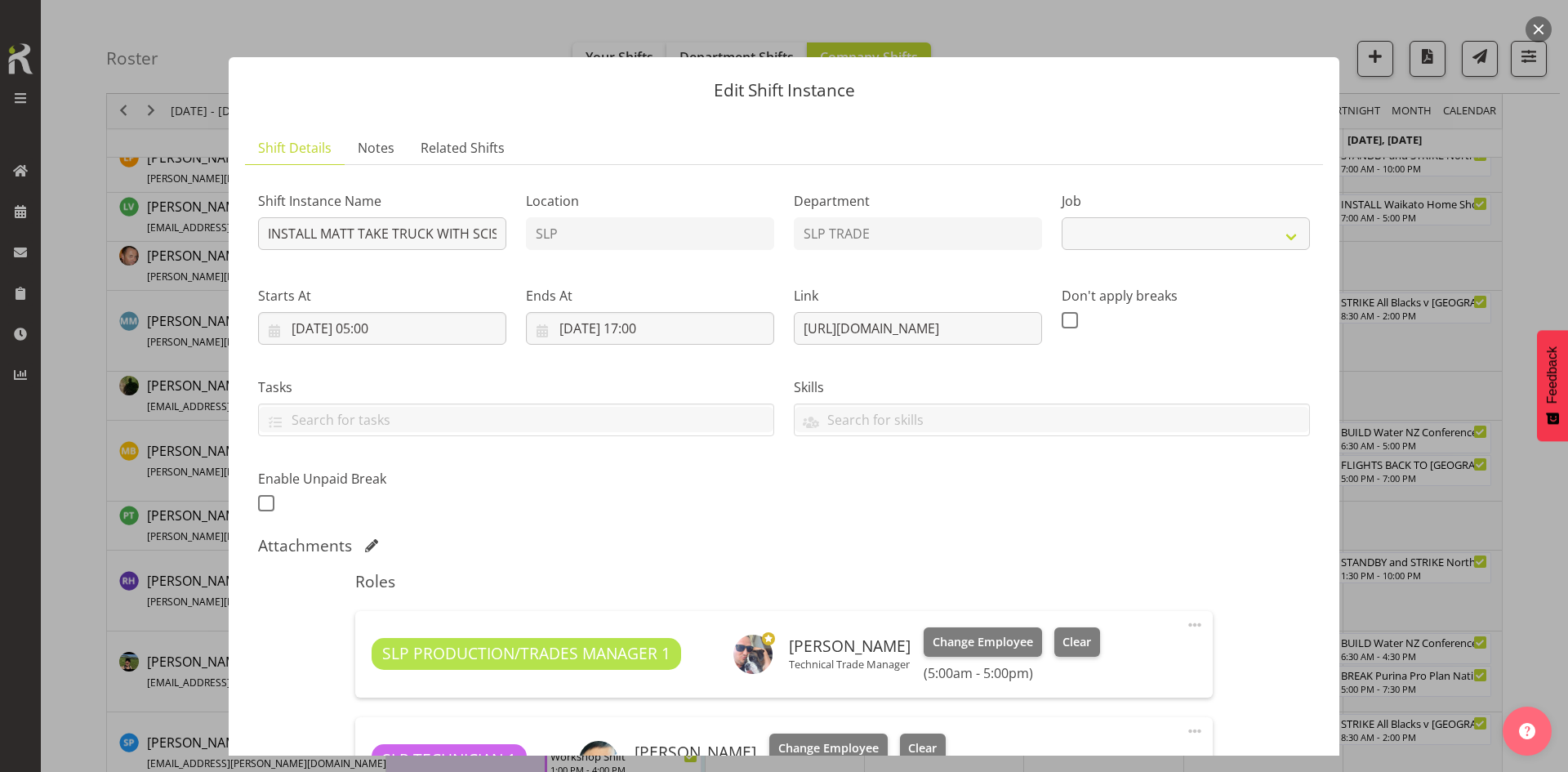
select select "9156"
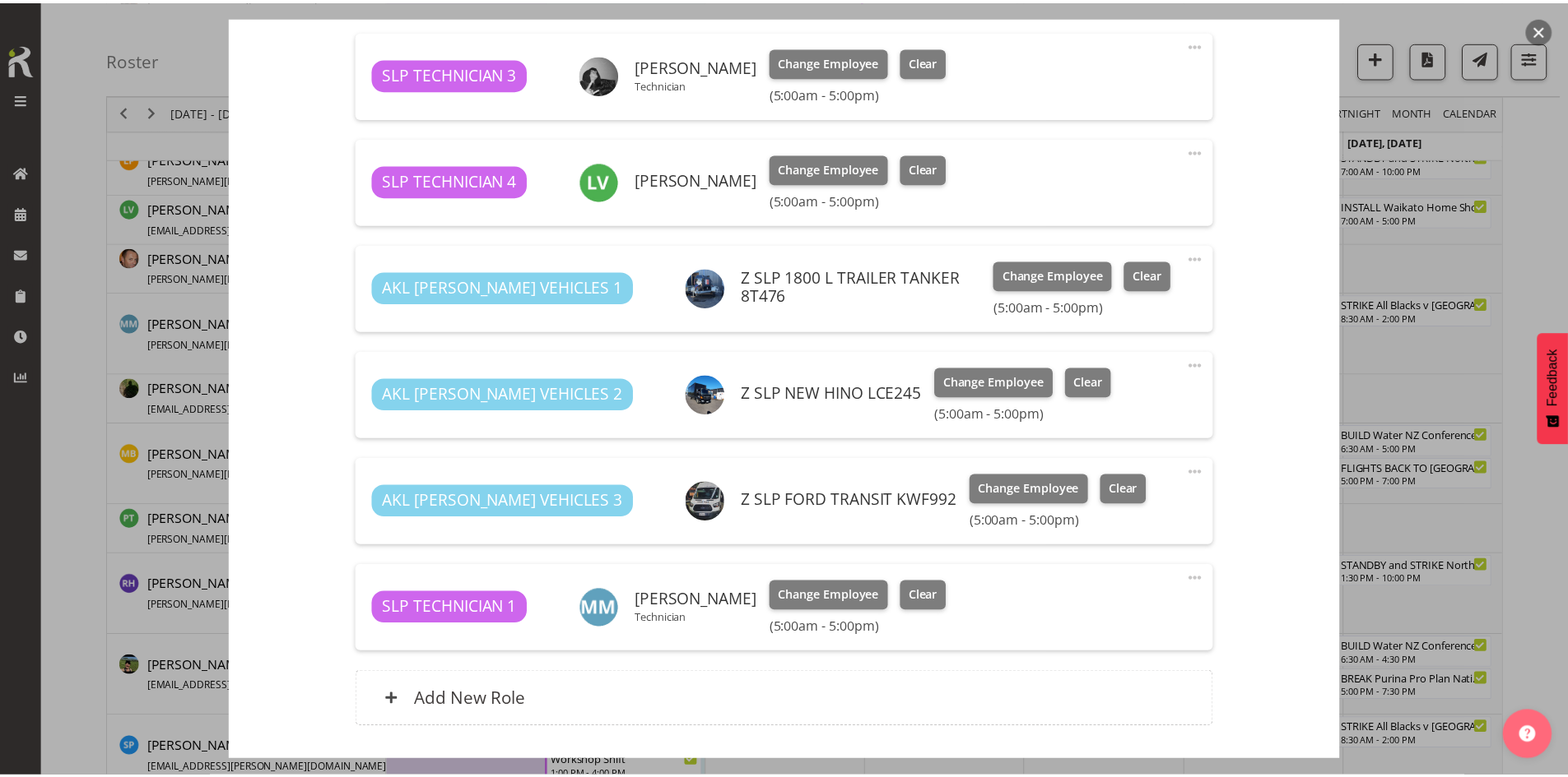
scroll to position [1019, 0]
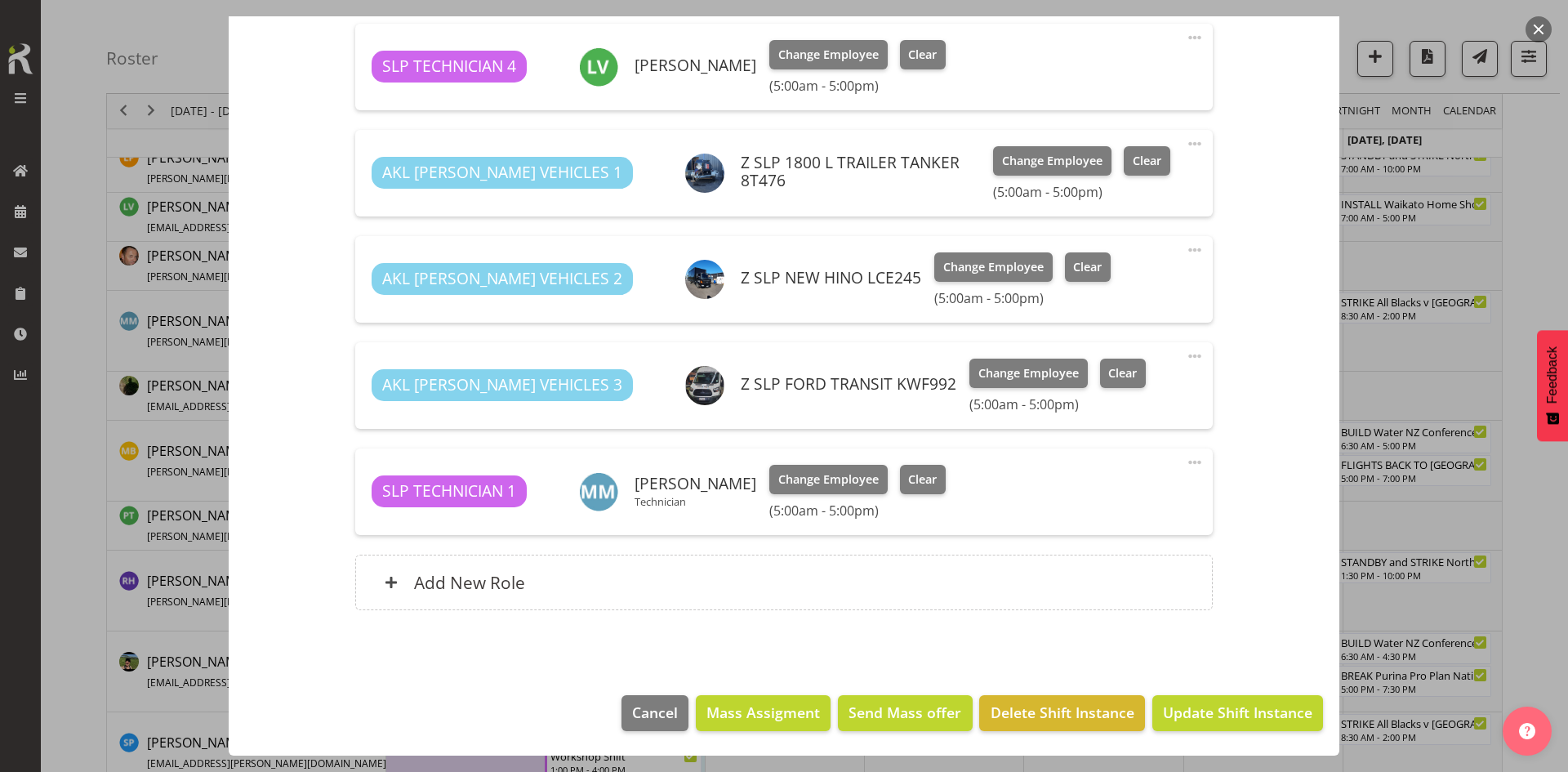
click at [1536, 30] on button "button" at bounding box center [1539, 30] width 26 height 26
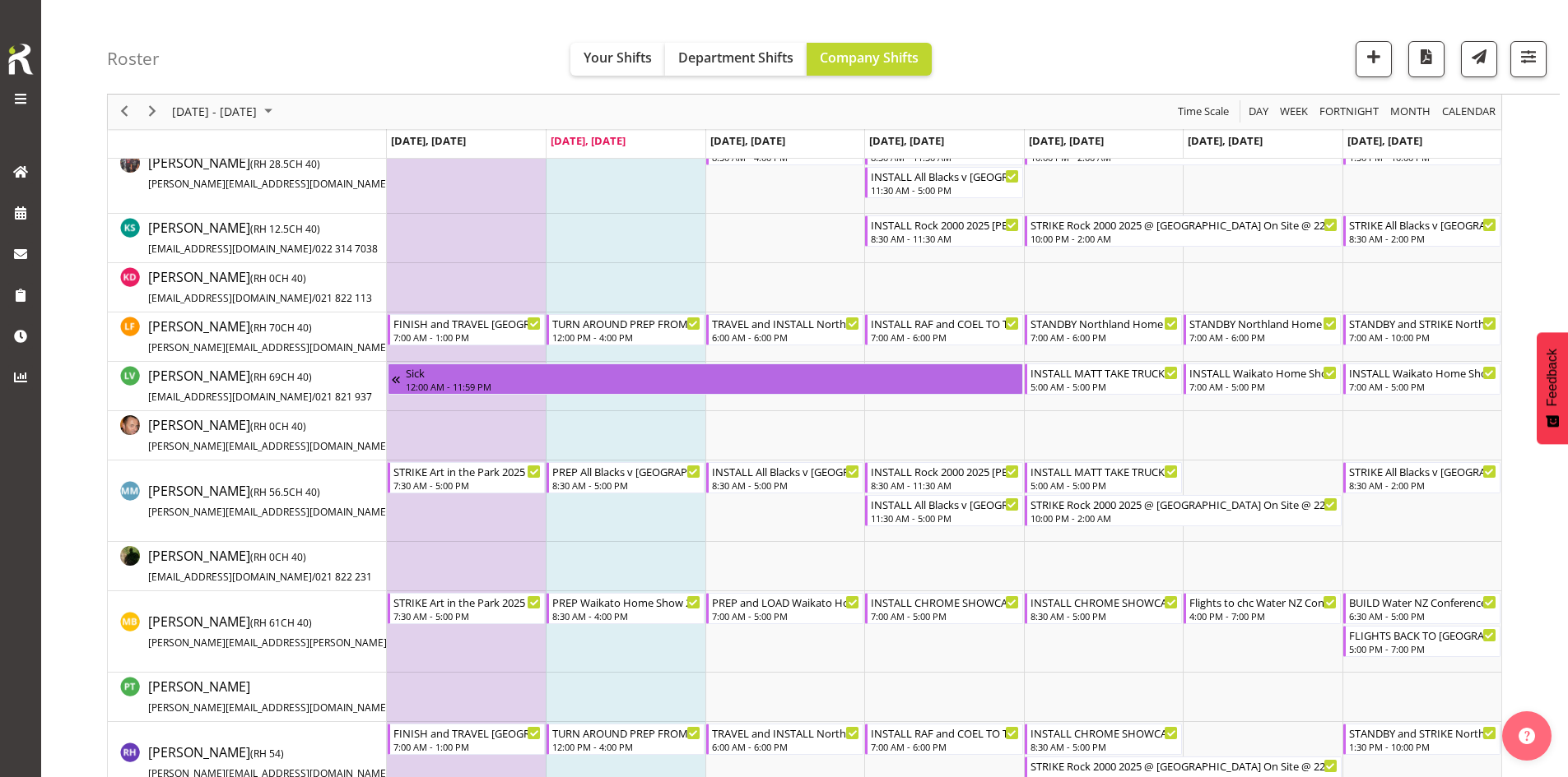
scroll to position [511, 0]
